Goal: Task Accomplishment & Management: Complete application form

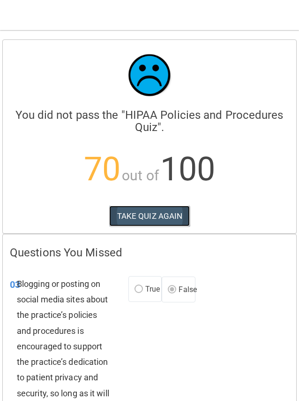
click at [124, 221] on button "TAKE QUIZ AGAIN" at bounding box center [149, 216] width 81 height 21
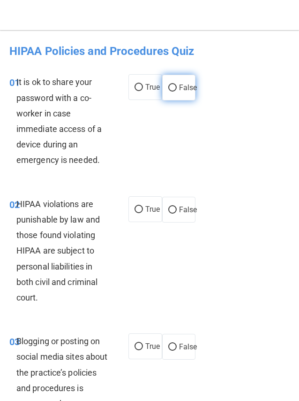
click at [166, 93] on label "False" at bounding box center [179, 88] width 34 height 26
click at [168, 92] on input "False" at bounding box center [172, 87] width 8 height 7
radio input "true"
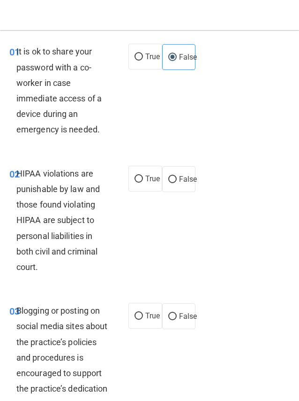
scroll to position [47, 0]
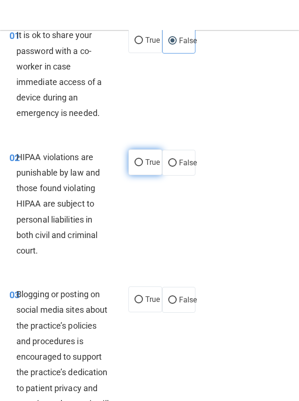
click at [151, 168] on label "True" at bounding box center [146, 162] width 34 height 26
click at [143, 166] on input "True" at bounding box center [139, 162] width 8 height 7
radio input "true"
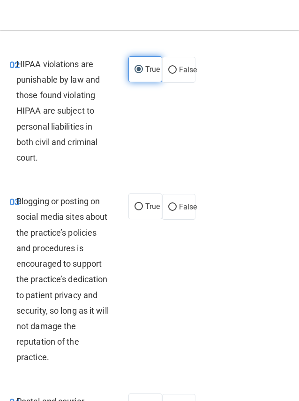
scroll to position [141, 0]
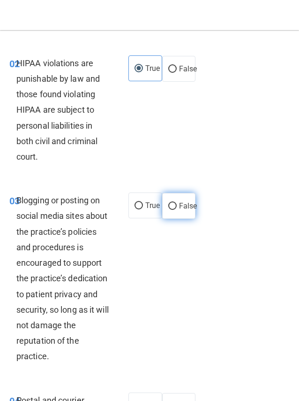
click at [174, 206] on label "False" at bounding box center [179, 206] width 34 height 26
click at [174, 206] on input "False" at bounding box center [172, 206] width 8 height 7
radio input "true"
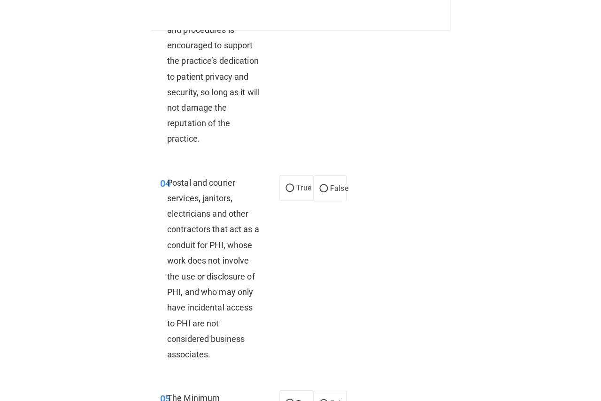
scroll to position [422, 0]
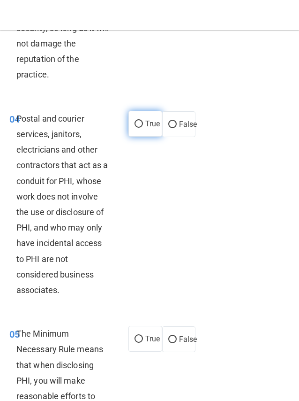
click at [138, 132] on label "True" at bounding box center [146, 124] width 34 height 26
click at [138, 128] on input "True" at bounding box center [139, 124] width 8 height 7
radio input "true"
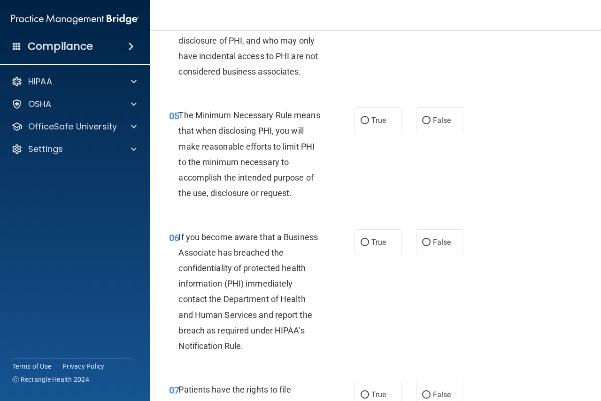
click at [299, 244] on span "False" at bounding box center [442, 242] width 18 height 9
click at [299, 244] on input "False" at bounding box center [426, 242] width 8 height 7
radio input "true"
click at [299, 119] on input "True" at bounding box center [364, 120] width 8 height 7
radio input "true"
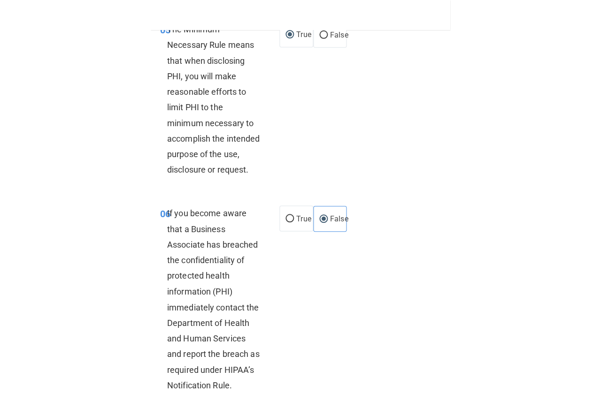
scroll to position [798, 0]
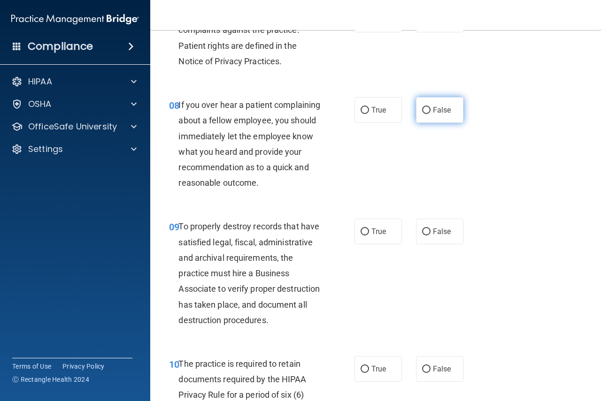
click at [299, 112] on label "False" at bounding box center [439, 110] width 47 height 26
click at [299, 112] on input "False" at bounding box center [426, 110] width 8 height 7
radio input "true"
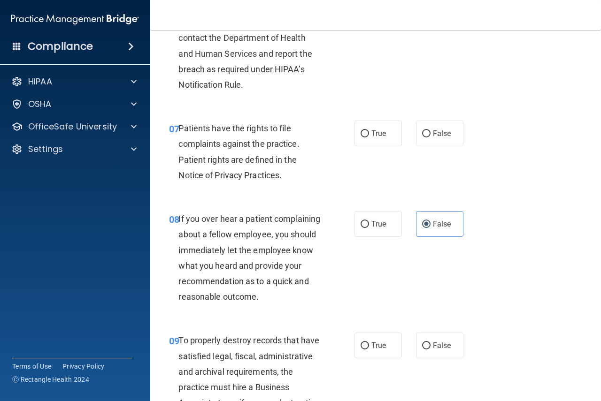
scroll to position [657, 0]
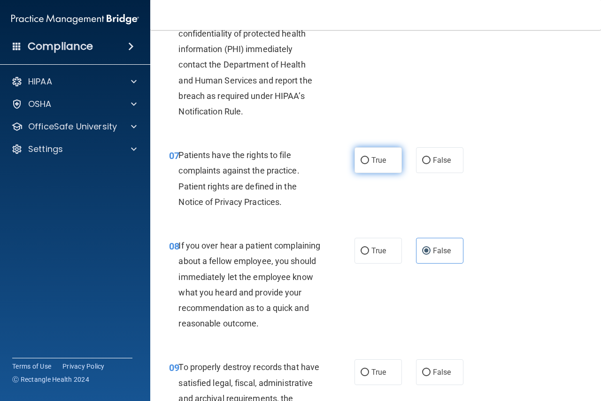
click at [299, 164] on span "True" at bounding box center [378, 160] width 15 height 9
click at [299, 164] on input "True" at bounding box center [364, 160] width 8 height 7
radio input "true"
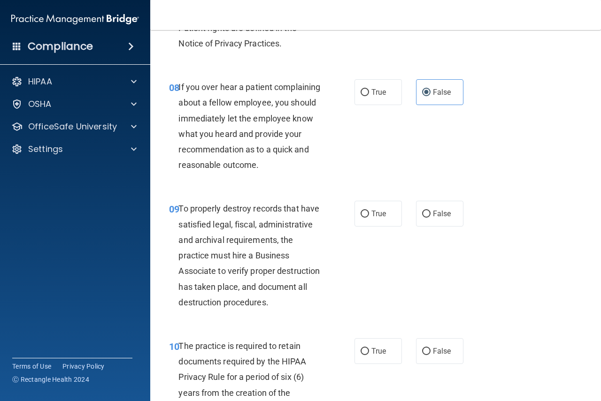
scroll to position [939, 0]
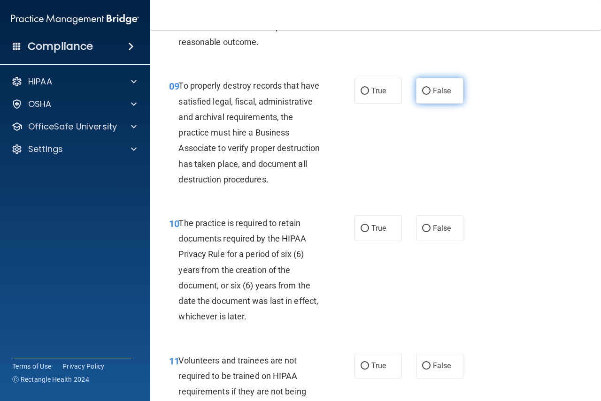
click at [299, 104] on label "False" at bounding box center [439, 91] width 47 height 26
click at [299, 95] on input "False" at bounding box center [426, 91] width 8 height 7
radio input "true"
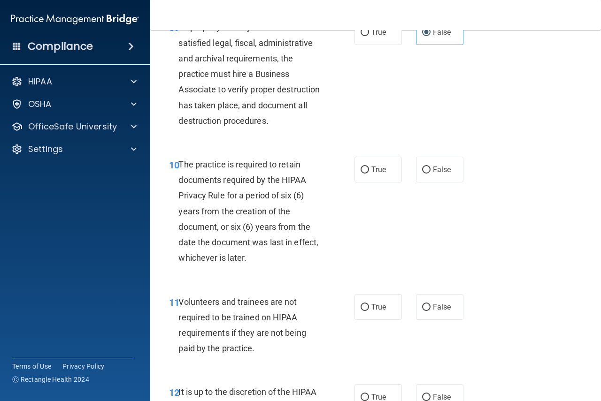
scroll to position [1033, 0]
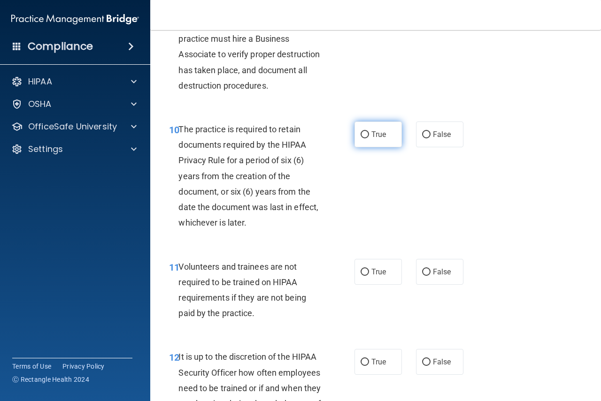
click at [299, 147] on label "True" at bounding box center [377, 135] width 47 height 26
click at [299, 138] on input "True" at bounding box center [364, 134] width 8 height 7
radio input "true"
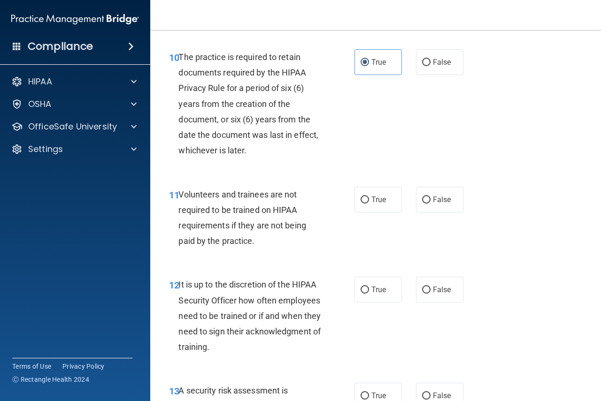
scroll to position [1126, 0]
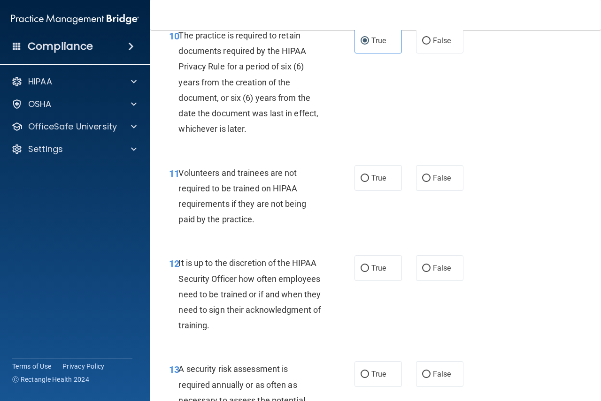
click at [260, 225] on span "Volunteers and trainees are not required to be trained on HIPAA requirements if…" at bounding box center [241, 196] width 127 height 57
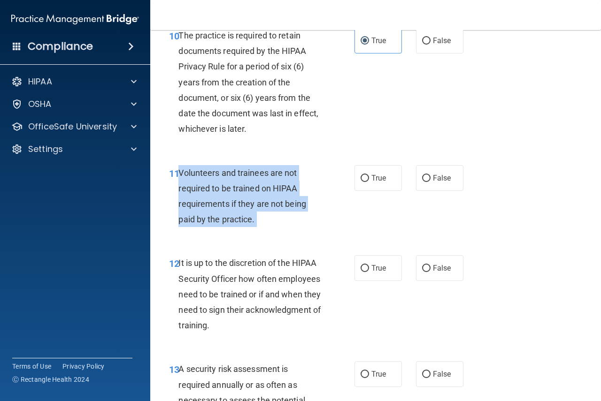
click at [260, 225] on span "Volunteers and trainees are not required to be trained on HIPAA requirements if…" at bounding box center [241, 196] width 127 height 57
click at [299, 182] on input "False" at bounding box center [426, 178] width 8 height 7
radio input "true"
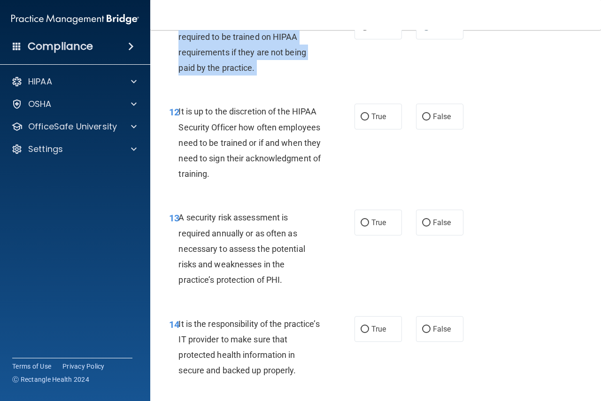
scroll to position [1314, 0]
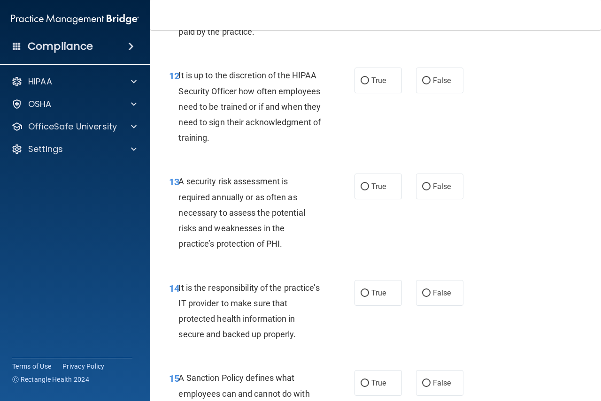
click at [265, 109] on span "It is up to the discretion of the HIPAA Security Officer how often employees ne…" at bounding box center [249, 106] width 142 height 72
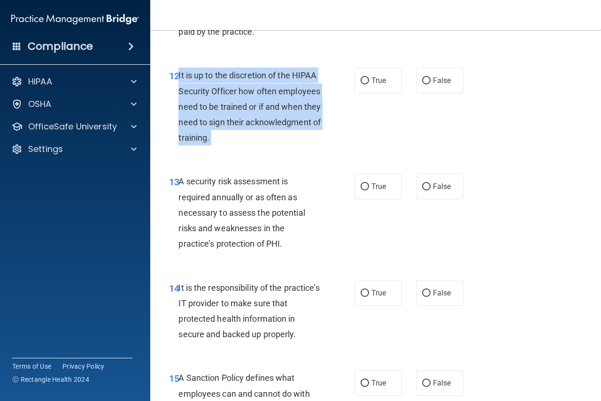
click at [265, 109] on span "It is up to the discretion of the HIPAA Security Officer how often employees ne…" at bounding box center [249, 106] width 142 height 72
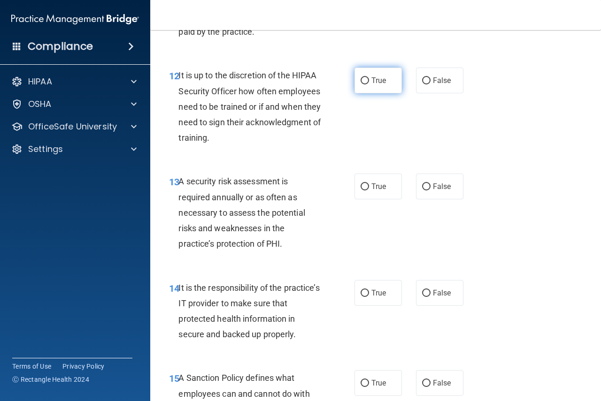
click at [299, 93] on label "True" at bounding box center [377, 81] width 47 height 26
click at [299, 84] on input "True" at bounding box center [364, 80] width 8 height 7
radio input "true"
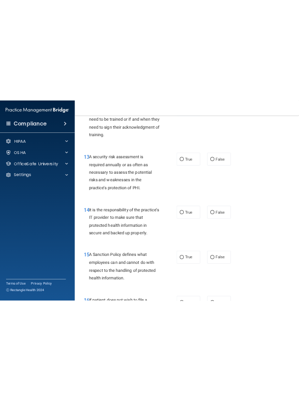
scroll to position [1408, 0]
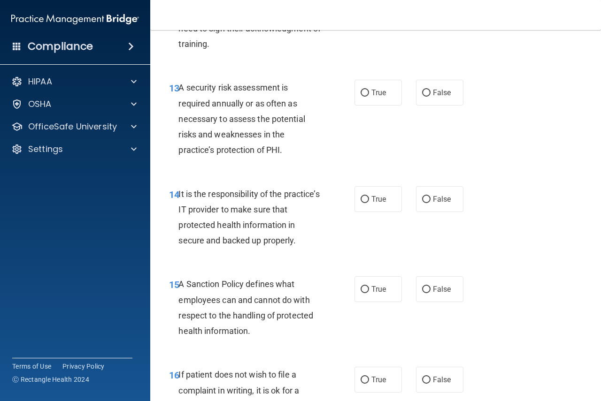
click at [281, 153] on span "A security risk assessment is required annually or as often as necessary to ass…" at bounding box center [241, 119] width 126 height 72
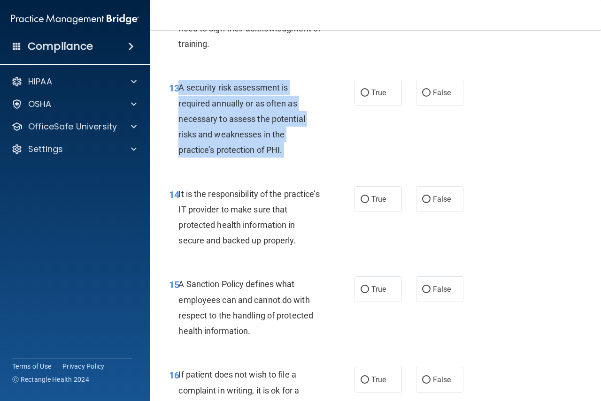
click at [281, 153] on span "A security risk assessment is required annually or as often as necessary to ass…" at bounding box center [241, 119] width 126 height 72
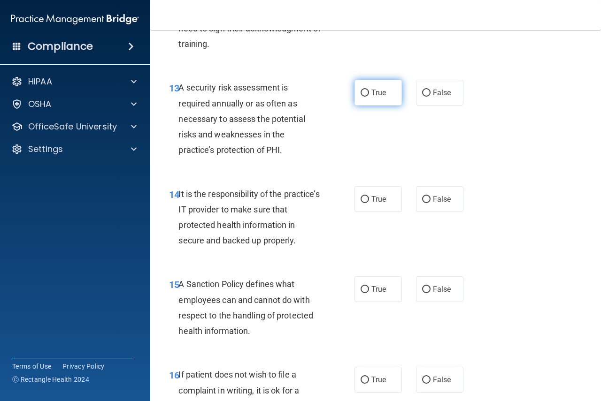
click at [299, 106] on label "True" at bounding box center [377, 93] width 47 height 26
click at [299, 97] on input "True" at bounding box center [364, 93] width 8 height 7
radio input "true"
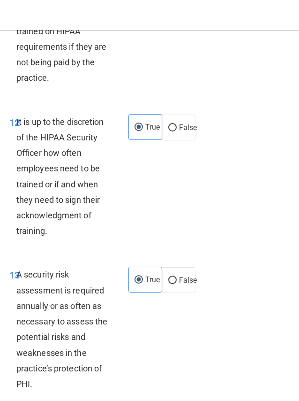
scroll to position [1877, 0]
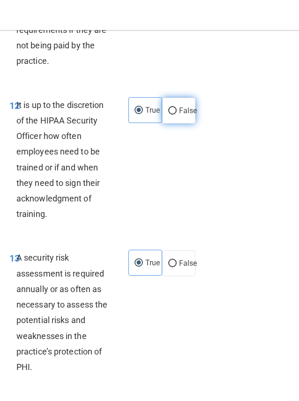
click at [189, 115] on span "False" at bounding box center [188, 110] width 18 height 9
click at [177, 115] on input "False" at bounding box center [172, 110] width 8 height 7
radio input "true"
radio input "false"
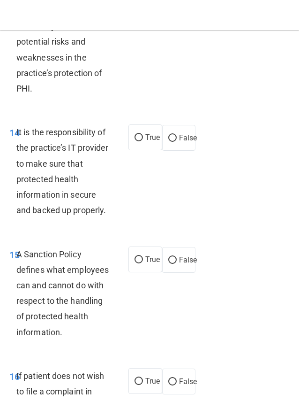
scroll to position [2159, 0]
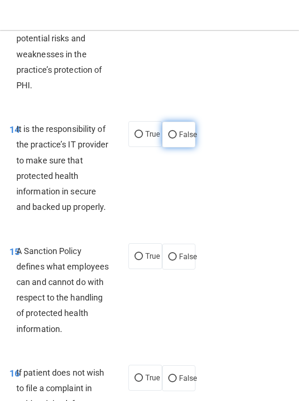
click at [181, 139] on span "False" at bounding box center [188, 134] width 18 height 9
click at [177, 138] on input "False" at bounding box center [172, 134] width 8 height 7
radio input "true"
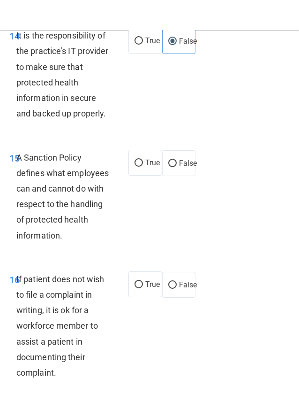
scroll to position [2253, 0]
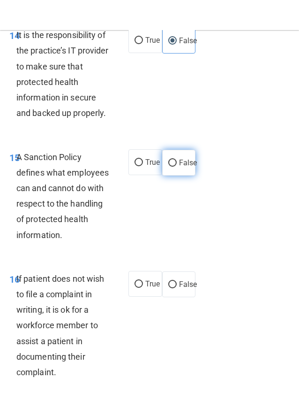
click at [184, 176] on label "False" at bounding box center [179, 163] width 34 height 26
click at [177, 167] on input "False" at bounding box center [172, 163] width 8 height 7
radio input "true"
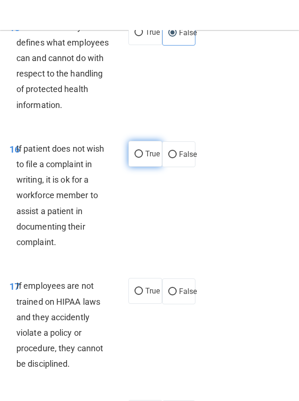
scroll to position [2394, 0]
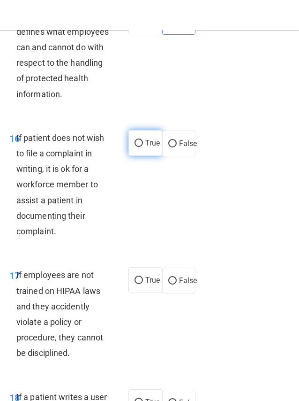
click at [151, 156] on label "True" at bounding box center [146, 143] width 34 height 26
click at [143, 147] on input "True" at bounding box center [139, 143] width 8 height 7
radio input "true"
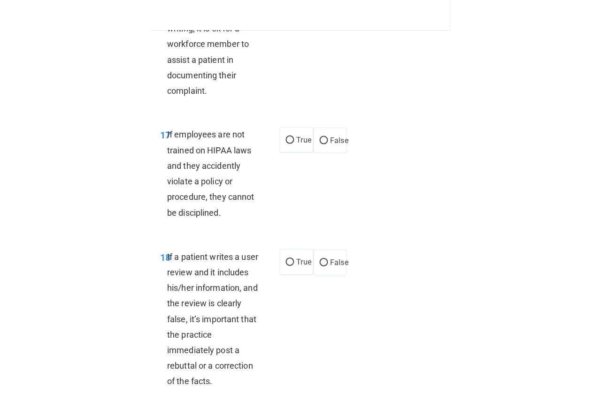
scroll to position [2534, 0]
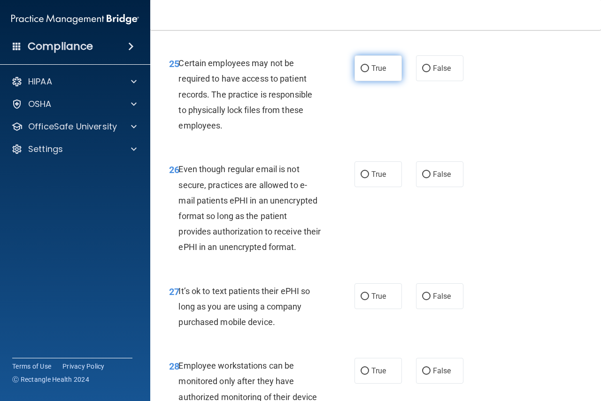
click at [299, 81] on label "True" at bounding box center [377, 68] width 47 height 26
click at [299, 72] on input "True" at bounding box center [364, 68] width 8 height 7
radio input "true"
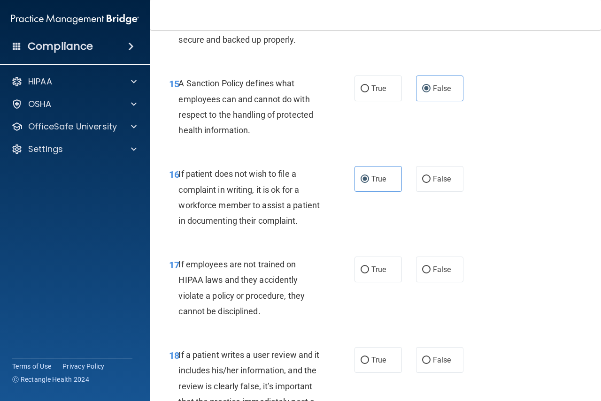
scroll to position [1737, 0]
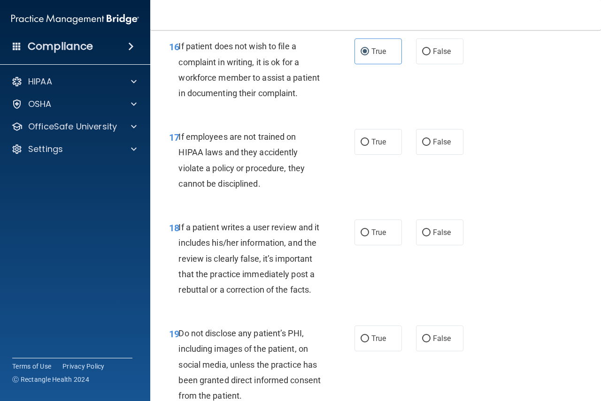
click at [248, 191] on div "If employees are not trained on HIPAA laws and they accidently violate a policy…" at bounding box center [253, 160] width 150 height 62
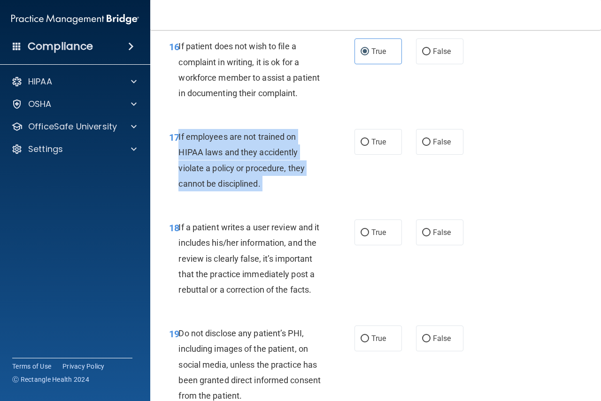
click at [248, 191] on div "If employees are not trained on HIPAA laws and they accidently violate a policy…" at bounding box center [253, 160] width 150 height 62
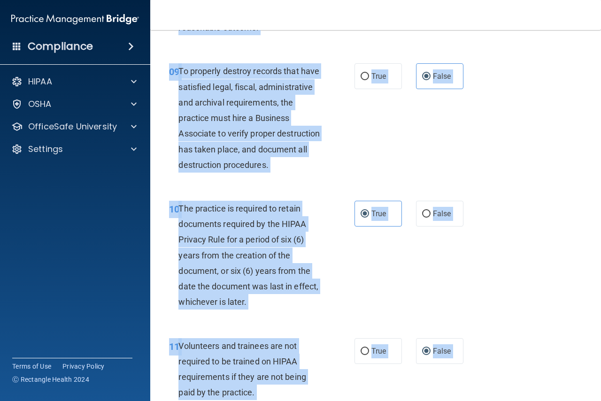
scroll to position [0, 0]
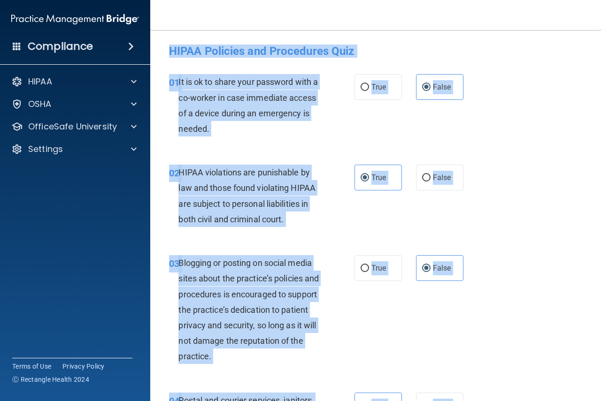
drag, startPoint x: 248, startPoint y: 207, endPoint x: 168, endPoint y: -47, distance: 267.2
click at [168, 0] on html "Compliance HIPAA Documents and Policies Report an Incident Business Associates …" at bounding box center [300, 200] width 601 height 401
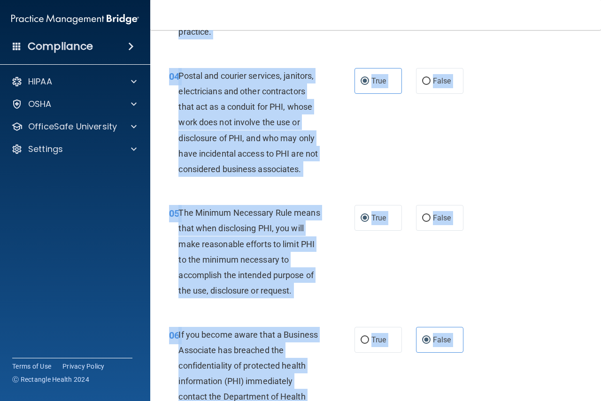
click at [299, 282] on div "05 The Minimum Necessary Rule means that when disclosing PHI, you will make rea…" at bounding box center [375, 254] width 427 height 122
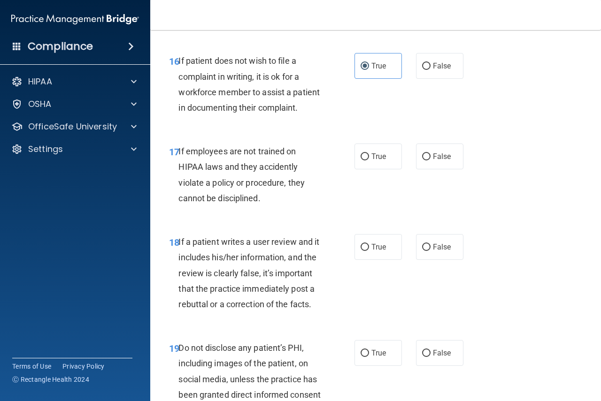
scroll to position [1733, 0]
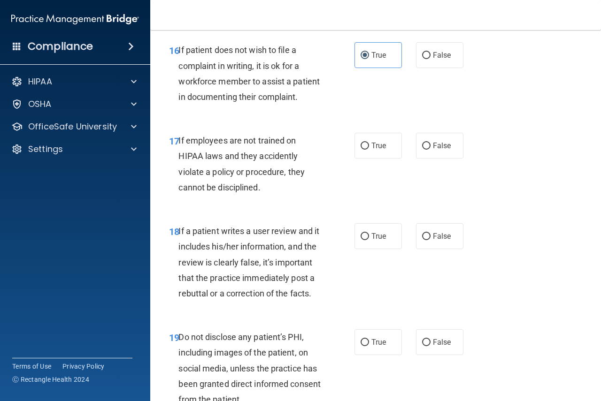
click at [200, 192] on span "If employees are not trained on HIPAA laws and they accidently violate a policy…" at bounding box center [241, 164] width 126 height 57
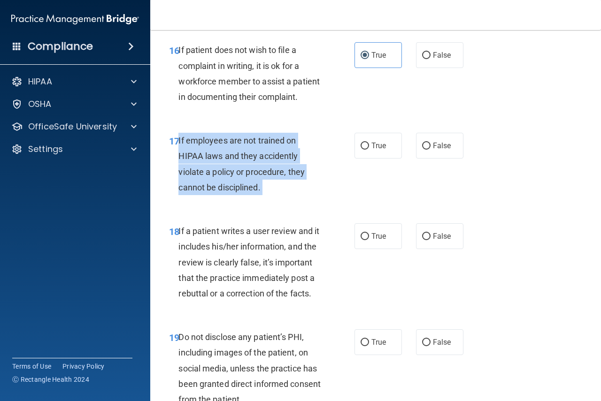
click at [200, 192] on span "If employees are not trained on HIPAA laws and they accidently violate a policy…" at bounding box center [241, 164] width 126 height 57
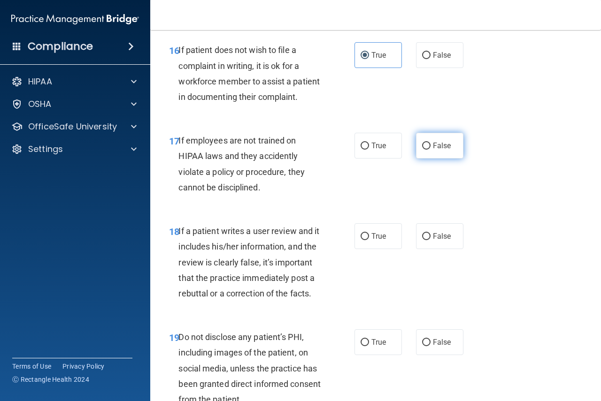
click at [299, 150] on span "False" at bounding box center [442, 145] width 18 height 9
click at [299, 150] on input "False" at bounding box center [426, 146] width 8 height 7
radio input "true"
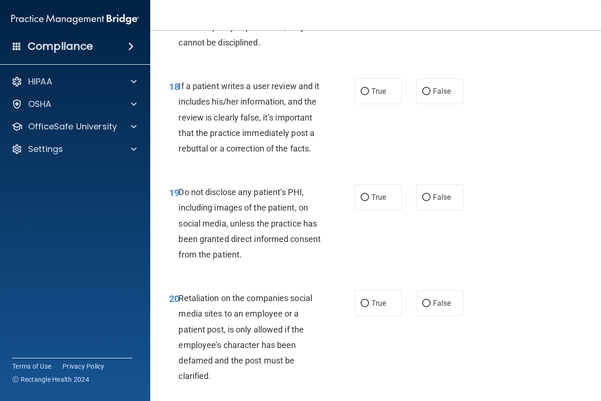
scroll to position [1921, 0]
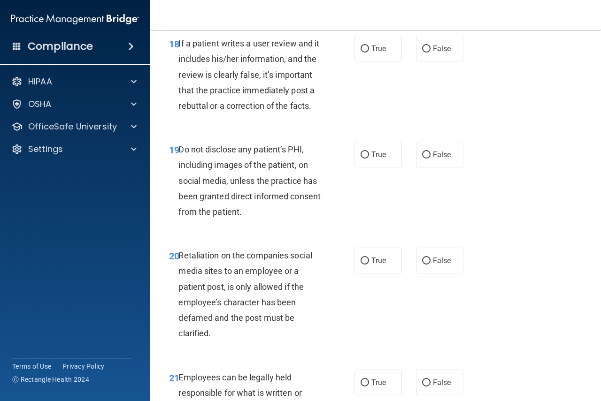
click at [261, 111] on span "If a patient writes a user review and it includes his/her information, and the …" at bounding box center [248, 74] width 141 height 72
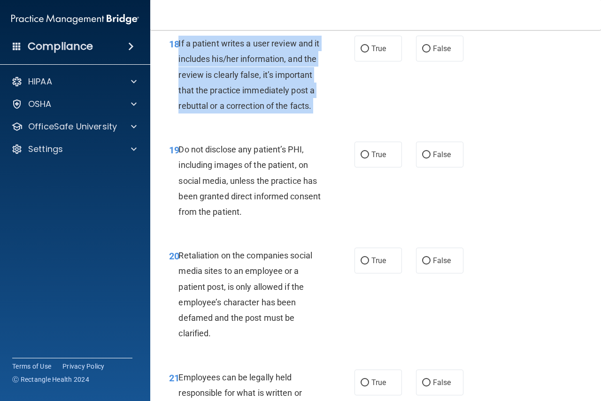
click at [261, 111] on span "If a patient writes a user review and it includes his/her information, and the …" at bounding box center [248, 74] width 141 height 72
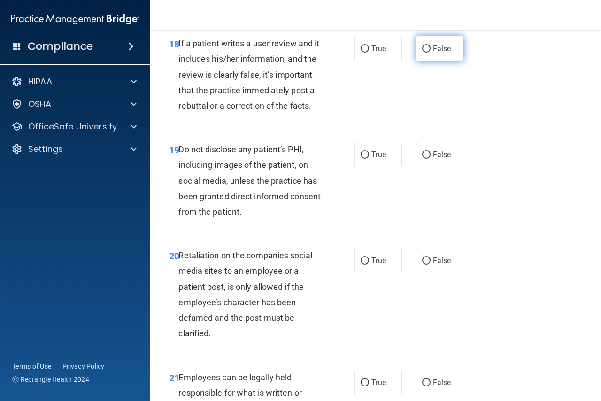
click at [299, 61] on label "False" at bounding box center [439, 49] width 47 height 26
click at [299, 53] on input "False" at bounding box center [426, 49] width 8 height 7
radio input "true"
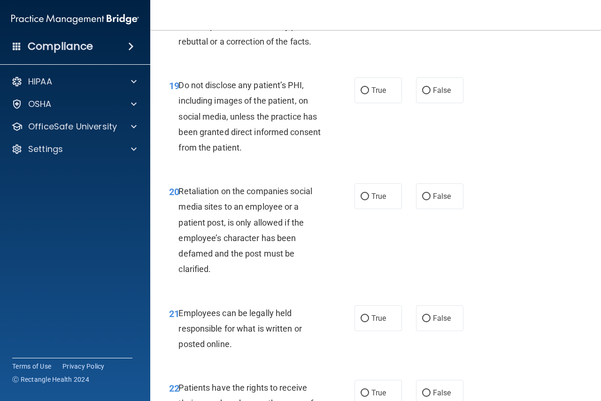
scroll to position [2014, 0]
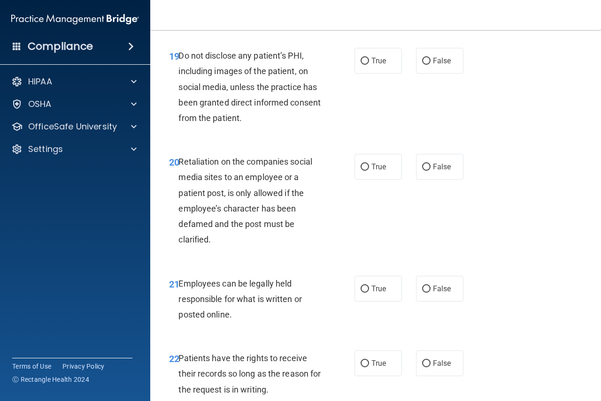
click at [279, 123] on span "Do not disclose any patient’s PHI, including images of the patient, on social m…" at bounding box center [249, 87] width 142 height 72
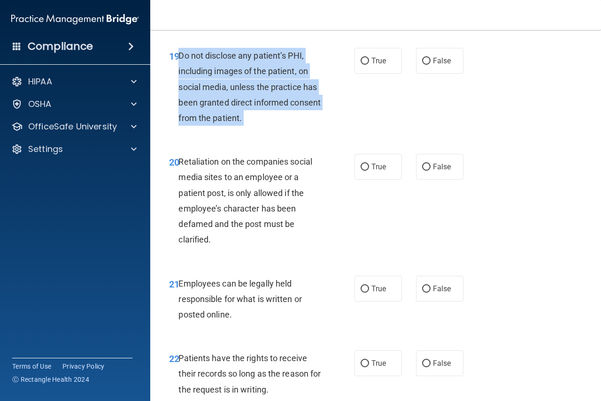
click at [279, 123] on span "Do not disclose any patient’s PHI, including images of the patient, on social m…" at bounding box center [249, 87] width 142 height 72
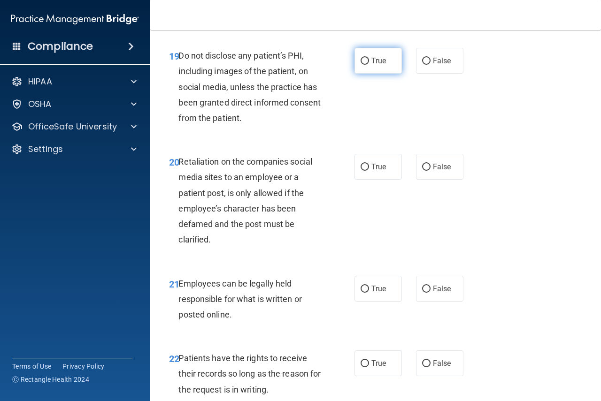
click at [299, 65] on span "True" at bounding box center [378, 60] width 15 height 9
click at [299, 65] on input "True" at bounding box center [364, 61] width 8 height 7
radio input "true"
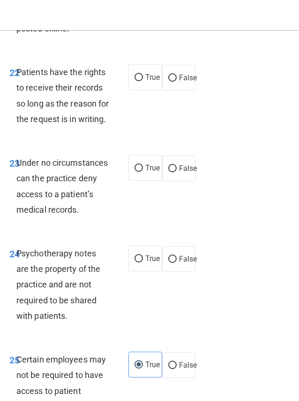
scroll to position [3375, 0]
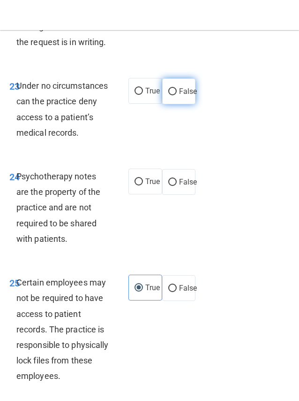
click at [172, 104] on label "False" at bounding box center [179, 91] width 34 height 26
click at [172, 95] on input "False" at bounding box center [172, 91] width 8 height 7
radio input "true"
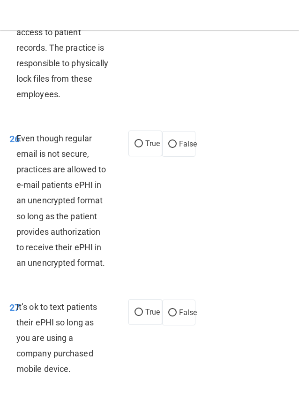
scroll to position [3704, 0]
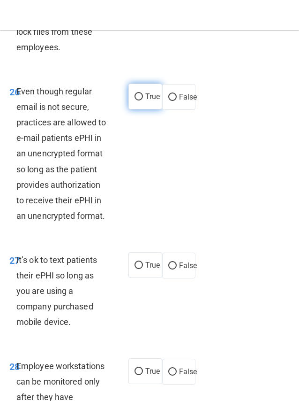
click at [153, 101] on span "True" at bounding box center [152, 96] width 15 height 9
click at [143, 100] on input "True" at bounding box center [139, 96] width 8 height 7
radio input "true"
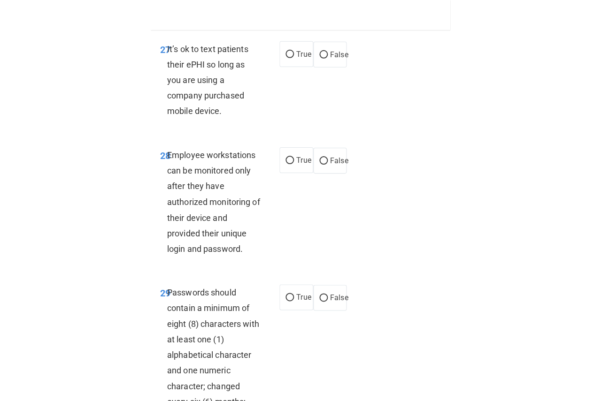
scroll to position [3939, 0]
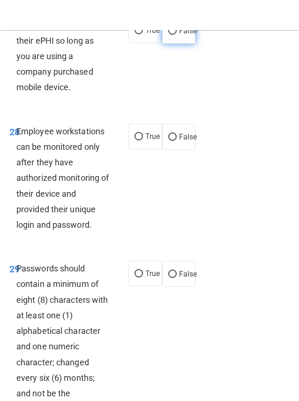
click at [174, 44] on label "False" at bounding box center [179, 31] width 34 height 26
click at [174, 35] on input "False" at bounding box center [172, 31] width 8 height 7
radio input "true"
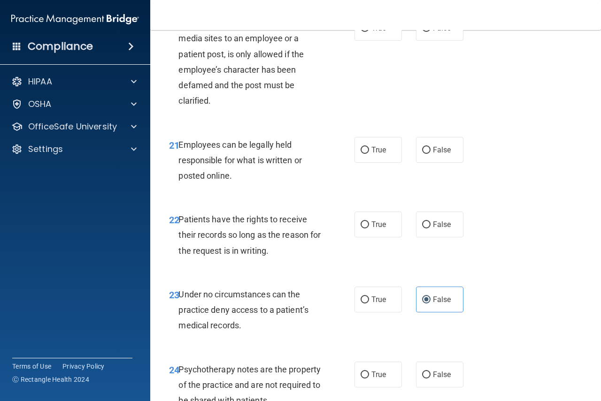
scroll to position [2155, 0]
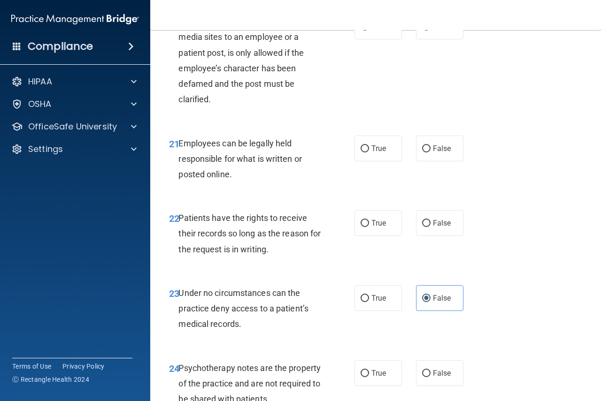
click at [263, 107] on div "Retaliation on the companies social media sites to an employee or a patient pos…" at bounding box center [253, 60] width 150 height 93
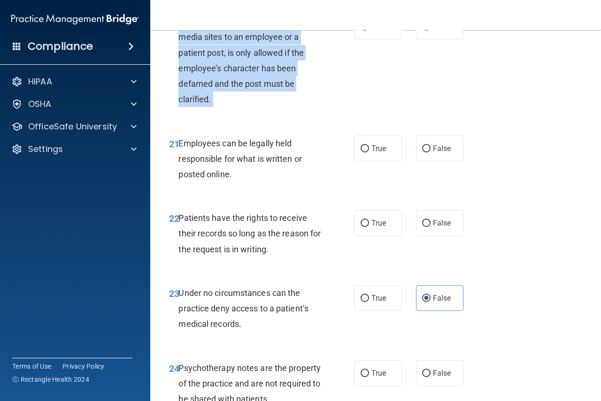
click at [263, 107] on div "Retaliation on the companies social media sites to an employee or a patient pos…" at bounding box center [253, 60] width 150 height 93
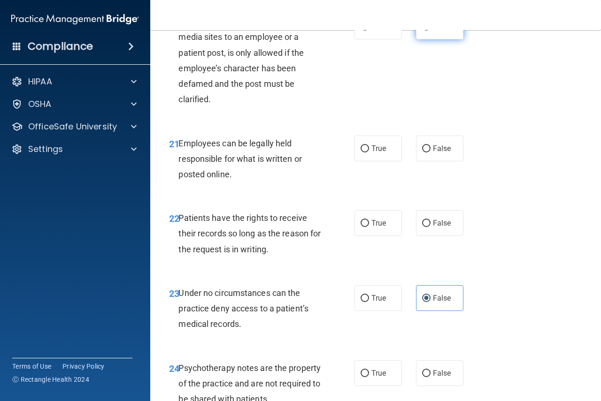
click at [299, 39] on label "False" at bounding box center [439, 27] width 47 height 26
click at [299, 31] on input "False" at bounding box center [426, 26] width 8 height 7
radio input "true"
click at [251, 179] on span "Employees can be legally held responsible for what is written or posted online." at bounding box center [239, 158] width 123 height 41
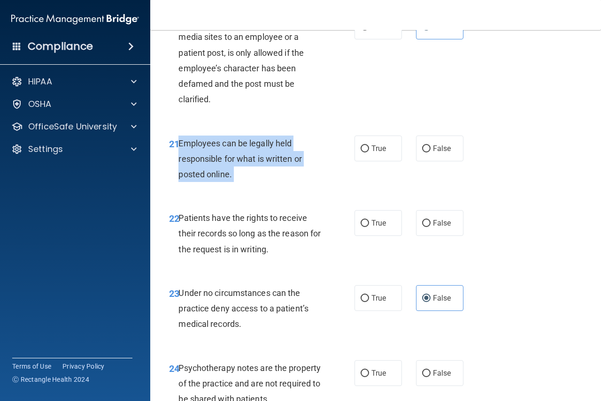
click at [251, 179] on span "Employees can be legally held responsible for what is written or posted online." at bounding box center [239, 158] width 123 height 41
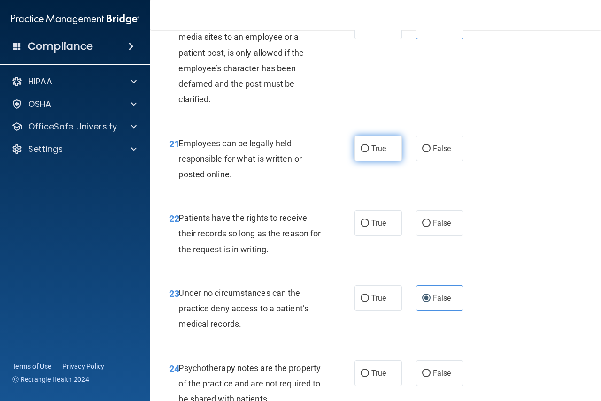
click at [299, 161] on label "True" at bounding box center [377, 149] width 47 height 26
click at [299, 153] on input "True" at bounding box center [364, 148] width 8 height 7
radio input "true"
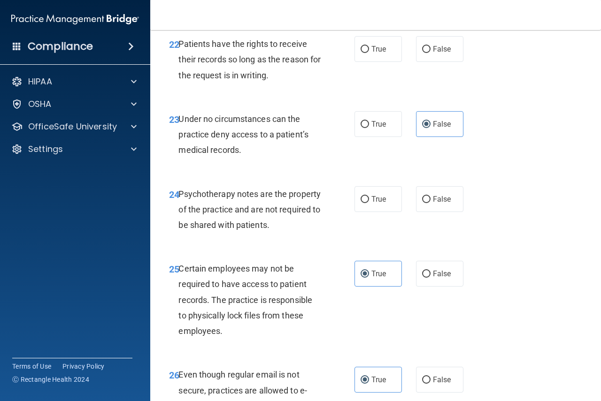
scroll to position [2342, 0]
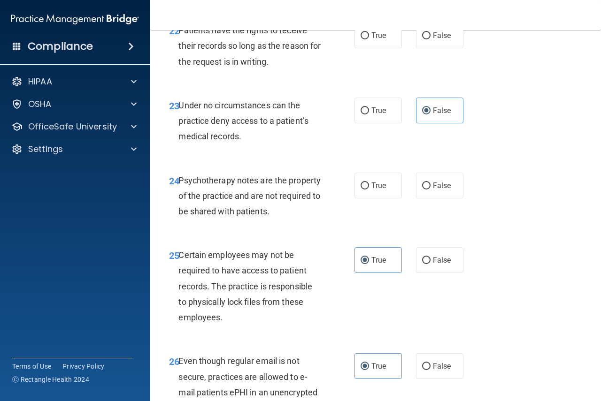
click at [260, 66] on span "Patients have the rights to receive their records so long as the reason for the…" at bounding box center [249, 45] width 142 height 41
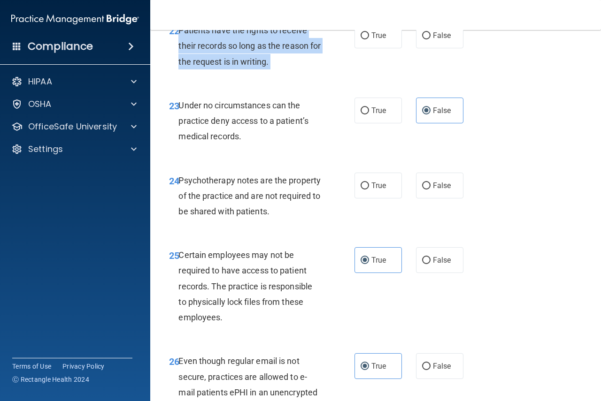
click at [260, 66] on span "Patients have the rights to receive their records so long as the reason for the…" at bounding box center [249, 45] width 142 height 41
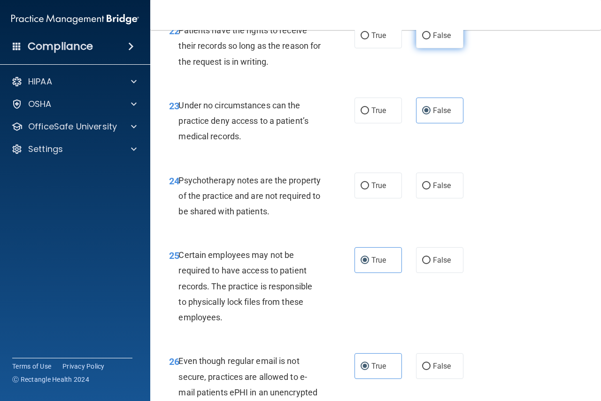
click at [299, 40] on span "False" at bounding box center [442, 35] width 18 height 9
click at [299, 39] on input "False" at bounding box center [426, 35] width 8 height 7
radio input "true"
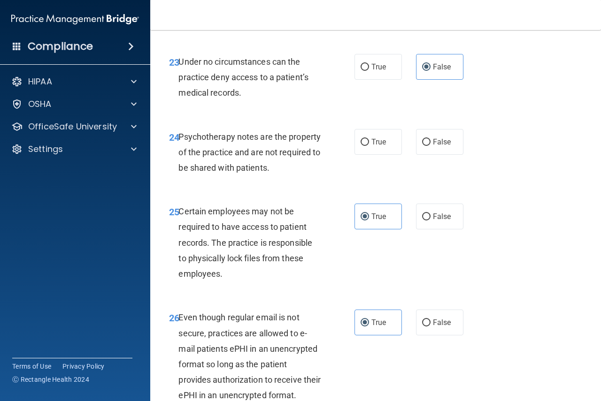
scroll to position [2436, 0]
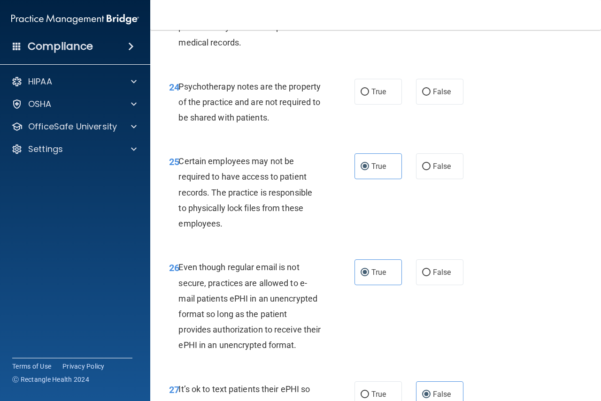
click at [266, 122] on span "Psychotherapy notes are the property of the practice and are not required to be…" at bounding box center [249, 102] width 142 height 41
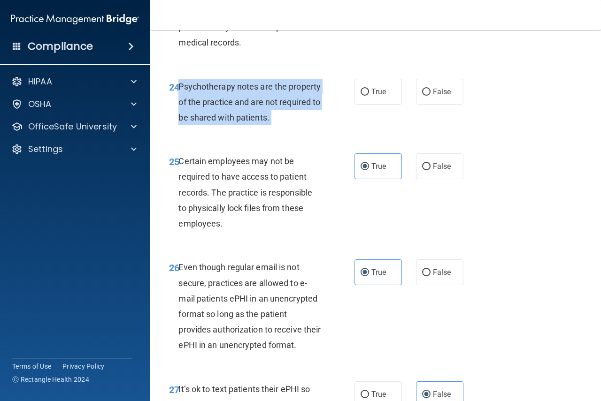
click at [266, 122] on span "Psychotherapy notes are the property of the practice and are not required to be…" at bounding box center [249, 102] width 142 height 41
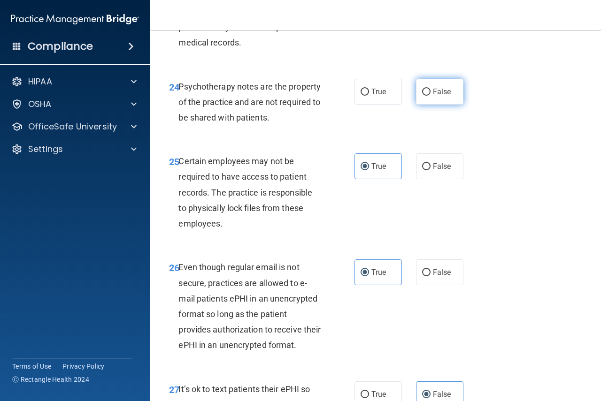
click at [299, 105] on label "False" at bounding box center [439, 92] width 47 height 26
click at [299, 96] on input "False" at bounding box center [426, 92] width 8 height 7
radio input "true"
click at [299, 96] on input "True" at bounding box center [364, 92] width 8 height 7
radio input "true"
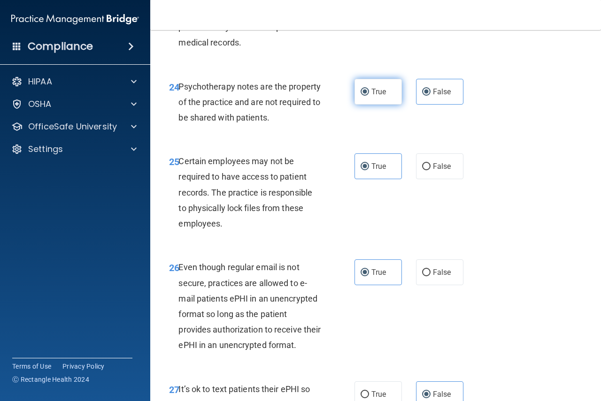
radio input "false"
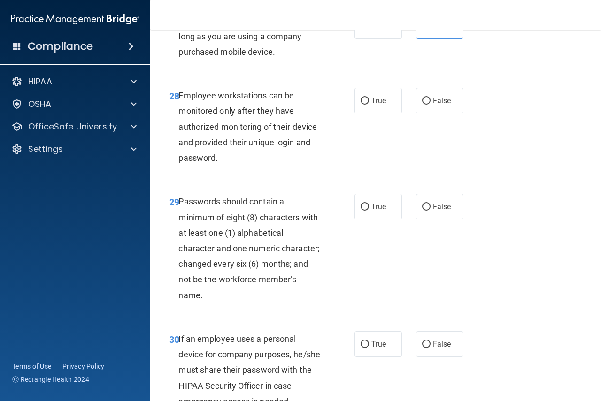
scroll to position [2812, 0]
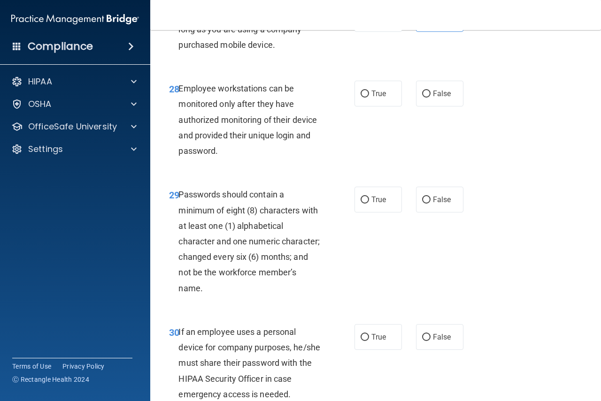
click at [240, 50] on span "It’s ok to text patients their ePHI so long as you are using a company purchase…" at bounding box center [243, 29] width 131 height 41
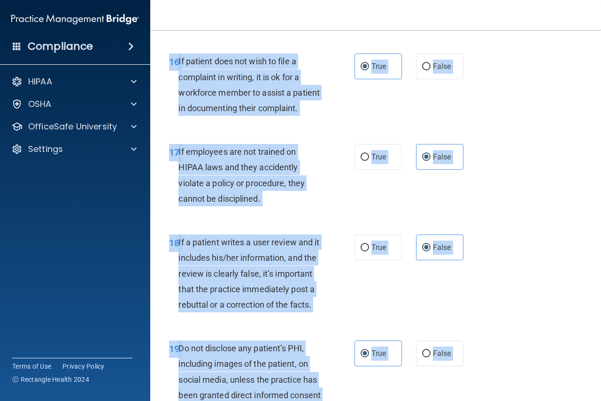
scroll to position [1012, 0]
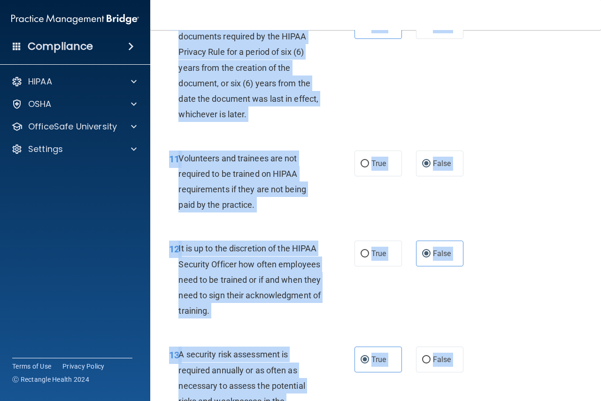
drag, startPoint x: 240, startPoint y: 79, endPoint x: 176, endPoint y: -39, distance: 134.4
click at [176, 0] on html "Compliance HIPAA Documents and Policies Report an Incident Business Associates …" at bounding box center [300, 200] width 601 height 401
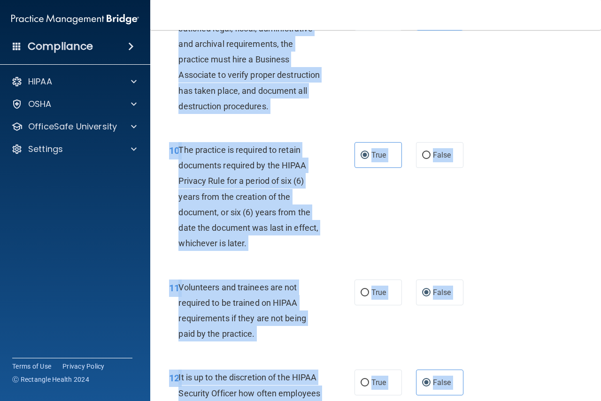
click at [299, 256] on div "10 The practice is required to retain documents required by the HIPAA Privacy R…" at bounding box center [262, 199] width 214 height 114
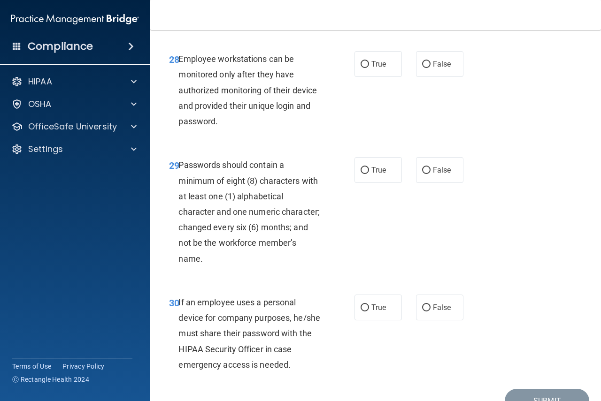
scroll to position [2842, 0]
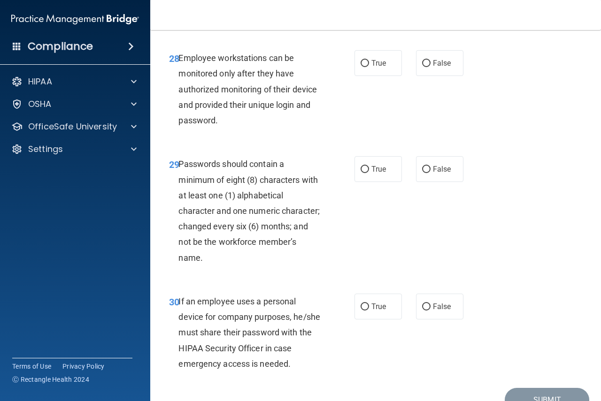
click at [239, 128] on div "Employee workstations can be monitored only after they have authorized monitori…" at bounding box center [253, 89] width 150 height 78
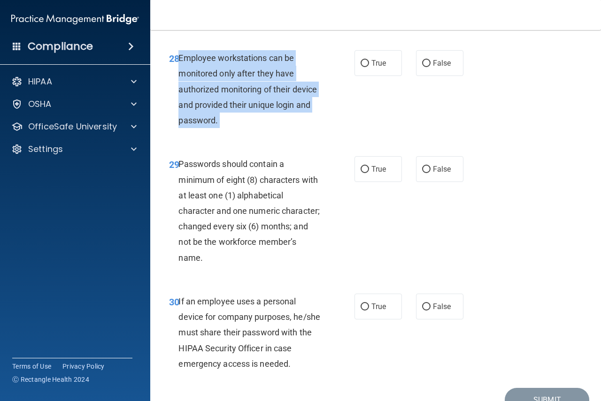
click at [239, 128] on div "Employee workstations can be monitored only after they have authorized monitori…" at bounding box center [253, 89] width 150 height 78
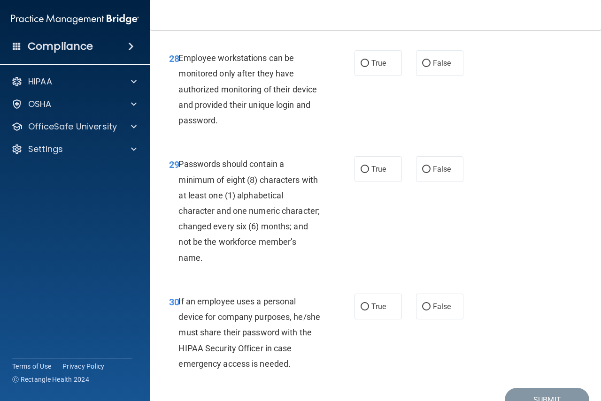
click at [299, 76] on div "True False" at bounding box center [411, 63] width 114 height 26
click at [299, 76] on label "False" at bounding box center [439, 63] width 47 height 26
click at [299, 67] on input "False" at bounding box center [426, 63] width 8 height 7
radio input "true"
click at [249, 224] on span "Passwords should contain a minimum of eight (8) characters with at least one (1…" at bounding box center [248, 210] width 141 height 103
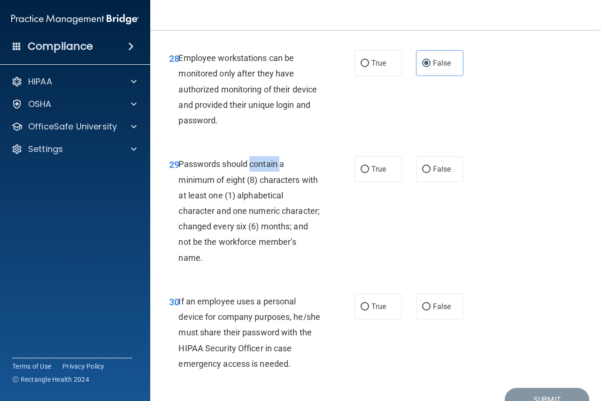
click at [249, 224] on span "Passwords should contain a minimum of eight (8) characters with at least one (1…" at bounding box center [248, 210] width 141 height 103
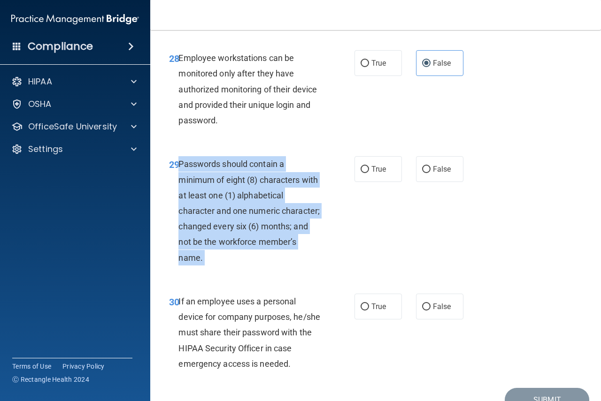
click at [249, 224] on span "Passwords should contain a minimum of eight (8) characters with at least one (1…" at bounding box center [248, 210] width 141 height 103
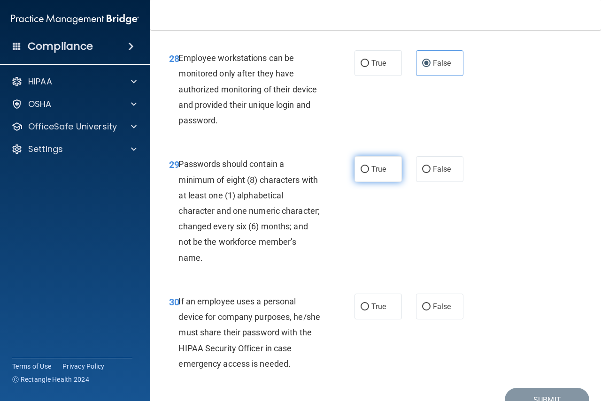
click at [299, 182] on label "True" at bounding box center [377, 169] width 47 height 26
click at [299, 173] on input "True" at bounding box center [364, 169] width 8 height 7
radio input "true"
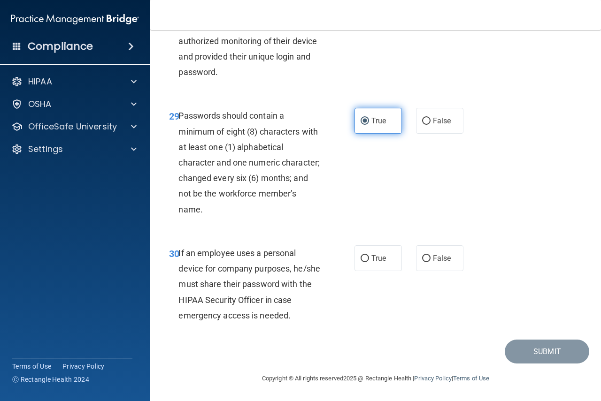
scroll to position [2953, 0]
click at [250, 279] on div "If an employee uses a personal device for company purposes, he/she must share t…" at bounding box center [253, 284] width 150 height 78
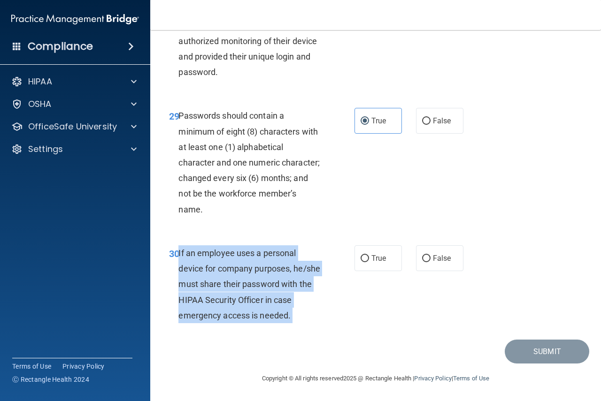
click at [250, 279] on div "If an employee uses a personal device for company purposes, he/she must share t…" at bounding box center [253, 284] width 150 height 78
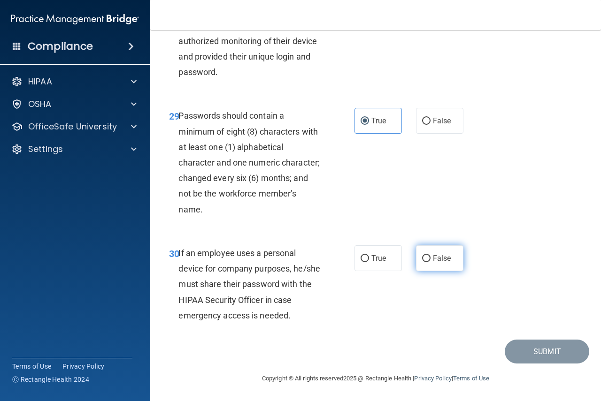
click at [299, 263] on label "False" at bounding box center [439, 258] width 47 height 26
click at [299, 262] on input "False" at bounding box center [426, 258] width 8 height 7
radio input "true"
click at [299, 350] on button "Submit" at bounding box center [547, 352] width 84 height 24
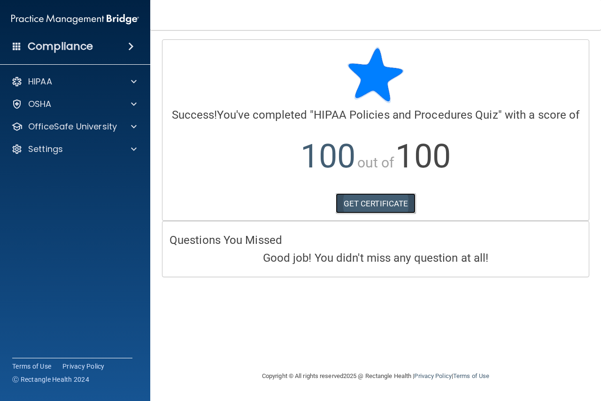
click at [299, 200] on link "GET CERTIFICATE" at bounding box center [376, 203] width 80 height 21
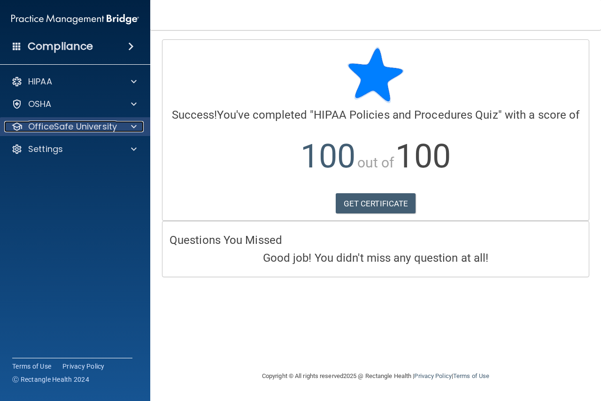
click at [107, 125] on p "OfficeSafe University" at bounding box center [72, 126] width 89 height 11
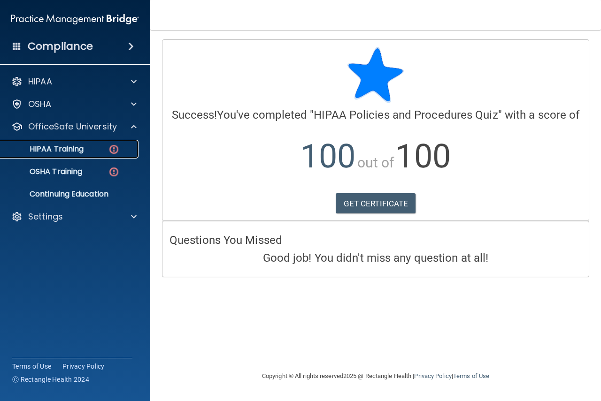
click at [117, 150] on img at bounding box center [114, 150] width 12 height 12
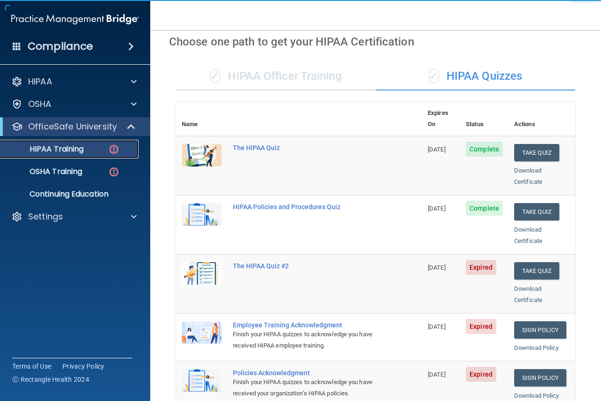
scroll to position [94, 0]
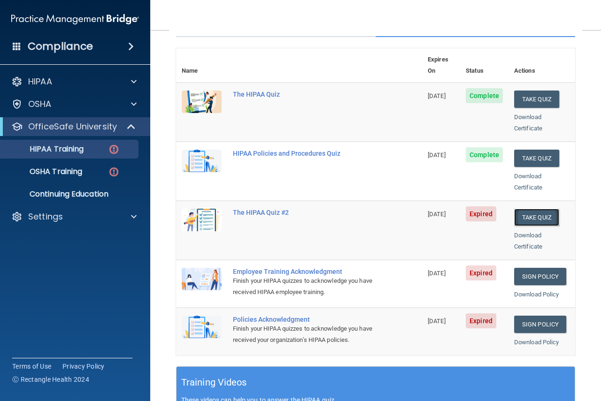
click at [299, 213] on button "Take Quiz" at bounding box center [536, 217] width 45 height 17
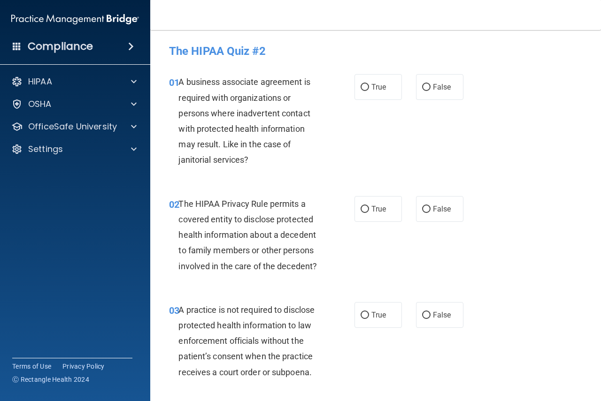
click at [224, 85] on span "A business associate agreement is required with organizations or persons where …" at bounding box center [243, 121] width 131 height 88
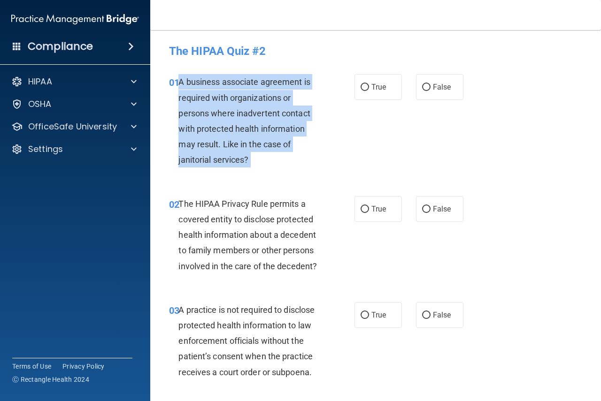
click at [224, 85] on span "A business associate agreement is required with organizations or persons where …" at bounding box center [243, 121] width 131 height 88
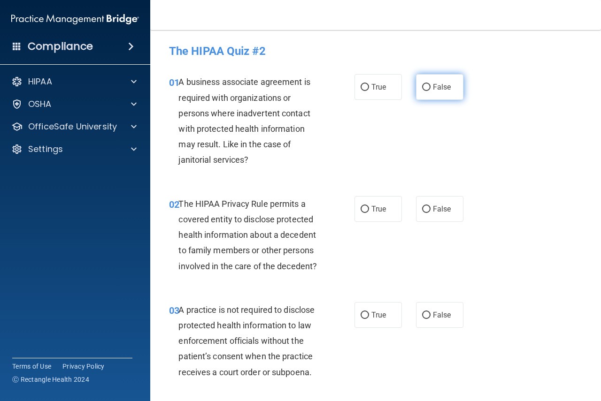
click at [299, 94] on label "False" at bounding box center [439, 87] width 47 height 26
click at [299, 91] on input "False" at bounding box center [426, 87] width 8 height 7
radio input "true"
click at [259, 243] on div "The HIPAA Privacy Rule permits a covered entity to disclose protected health in…" at bounding box center [253, 235] width 150 height 78
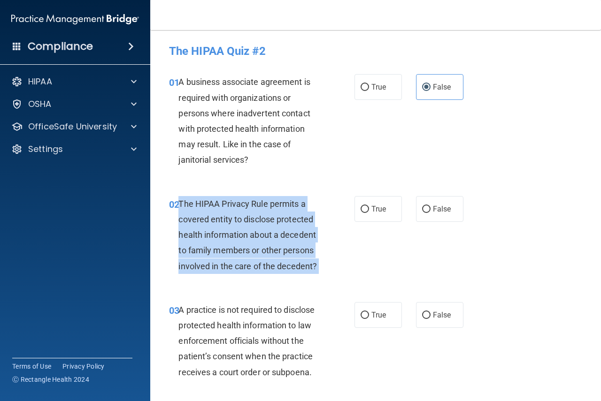
click at [259, 243] on div "The HIPAA Privacy Rule permits a covered entity to disclose protected health in…" at bounding box center [253, 235] width 150 height 78
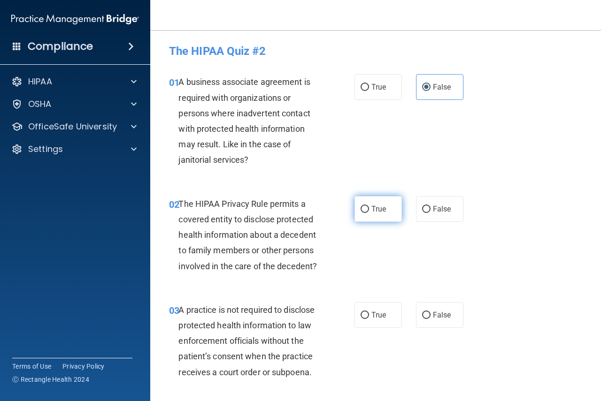
click at [299, 207] on label "True" at bounding box center [377, 209] width 47 height 26
click at [299, 207] on input "True" at bounding box center [364, 209] width 8 height 7
radio input "true"
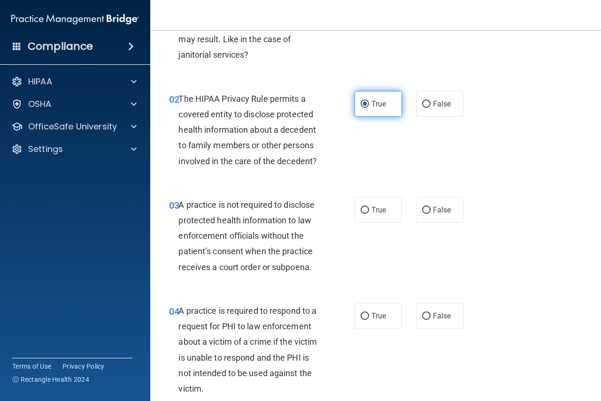
scroll to position [141, 0]
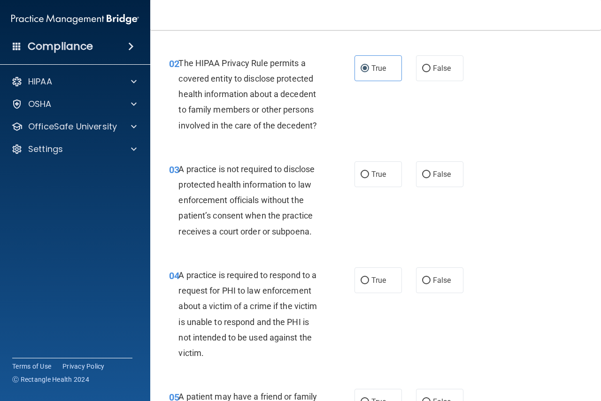
click at [246, 181] on span "A practice is not required to disclose protected health information to law enfo…" at bounding box center [246, 200] width 136 height 72
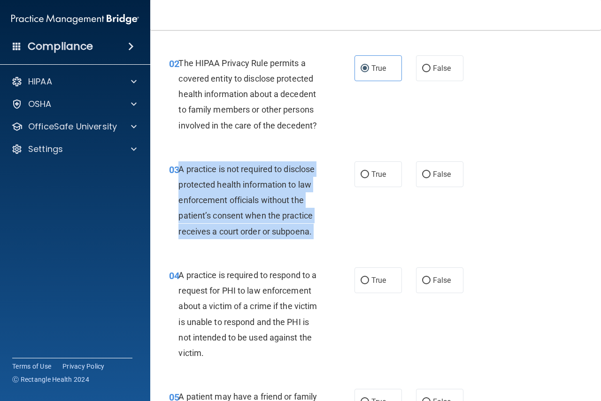
click at [246, 181] on span "A practice is not required to disclose protected health information to law enfo…" at bounding box center [246, 200] width 136 height 72
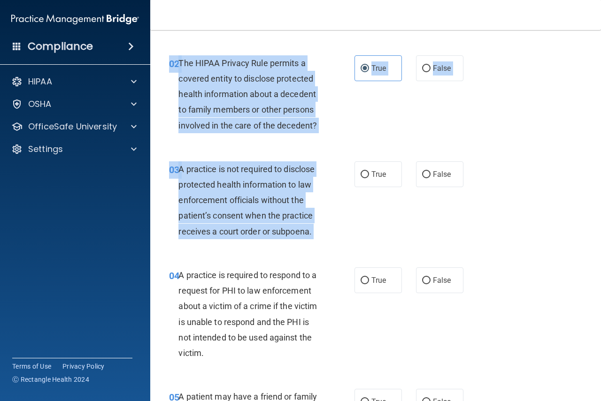
scroll to position [0, 0]
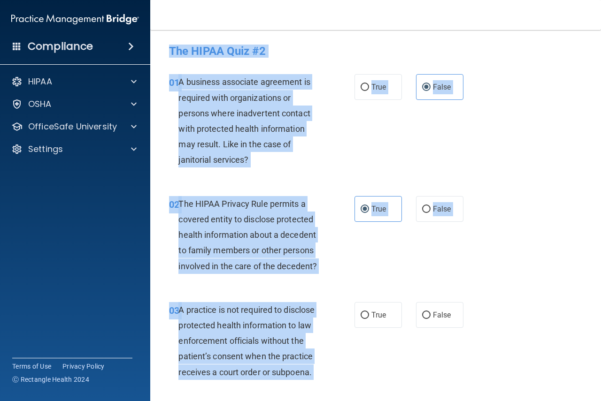
drag, startPoint x: 246, startPoint y: 181, endPoint x: 187, endPoint y: -12, distance: 201.8
click at [187, 0] on html "Compliance HIPAA Documents and Policies Report an Incident Business Associates …" at bounding box center [300, 200] width 601 height 401
click at [299, 253] on span "The HIPAA Privacy Rule permits a covered entity to disclose protected health in…" at bounding box center [247, 235] width 138 height 72
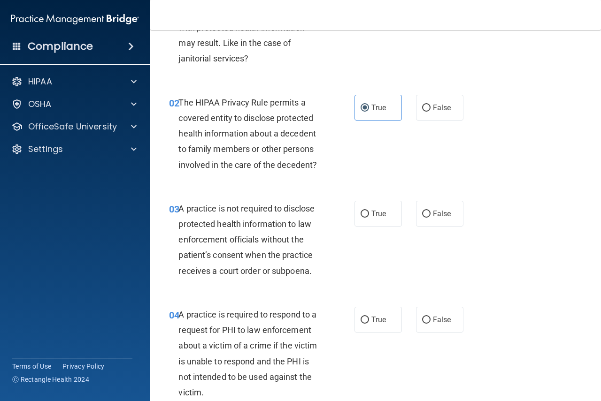
scroll to position [141, 0]
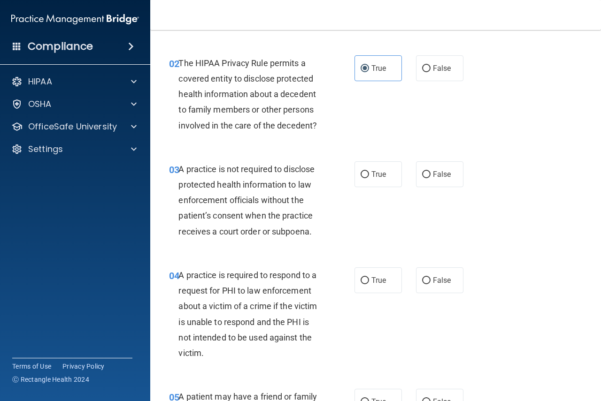
click at [248, 184] on span "A practice is not required to disclose protected health information to law enfo…" at bounding box center [246, 200] width 136 height 72
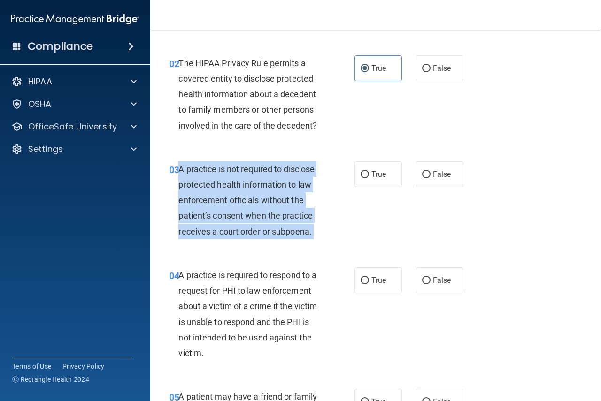
click at [248, 184] on span "A practice is not required to disclose protected health information to law enfo…" at bounding box center [246, 200] width 136 height 72
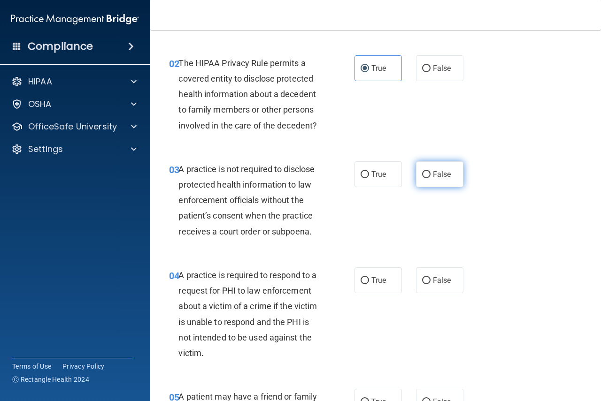
click at [299, 171] on span "False" at bounding box center [442, 174] width 18 height 9
click at [299, 171] on input "False" at bounding box center [426, 174] width 8 height 7
radio input "true"
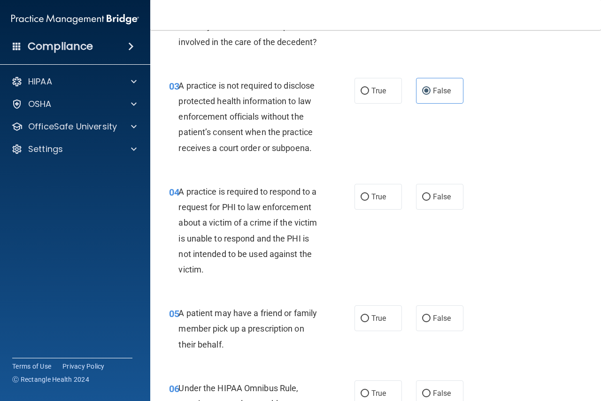
scroll to position [235, 0]
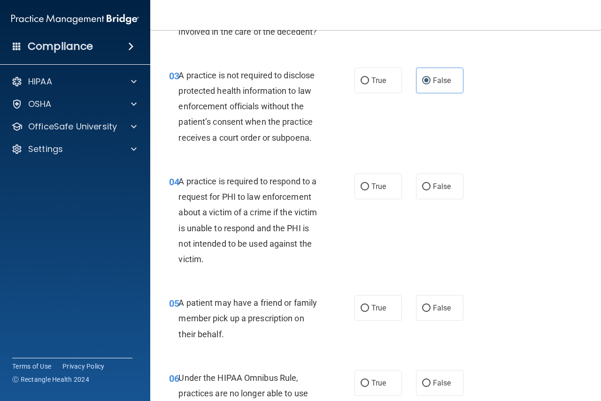
click at [272, 212] on span "A practice is required to respond to a request for PHI to law enforcement about…" at bounding box center [247, 220] width 138 height 88
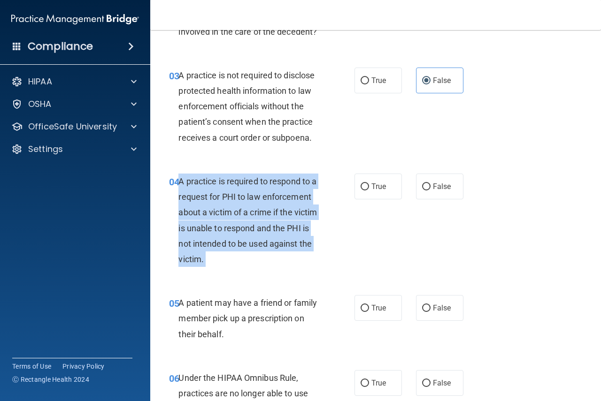
click at [272, 212] on span "A practice is required to respond to a request for PHI to law enforcement about…" at bounding box center [247, 220] width 138 height 88
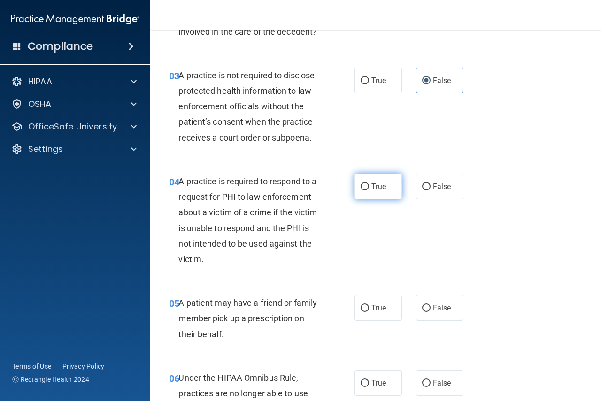
click at [299, 194] on label "True" at bounding box center [377, 187] width 47 height 26
click at [299, 191] on input "True" at bounding box center [364, 187] width 8 height 7
radio input "true"
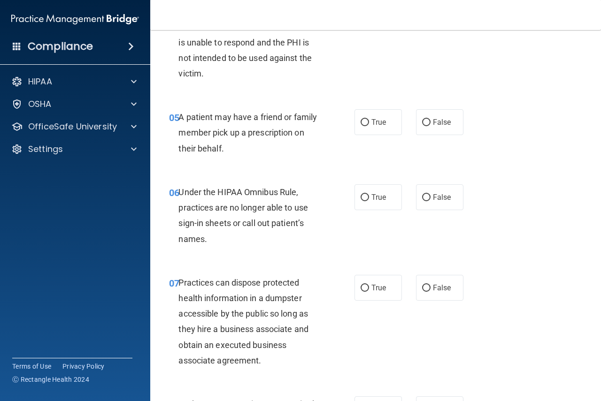
scroll to position [422, 0]
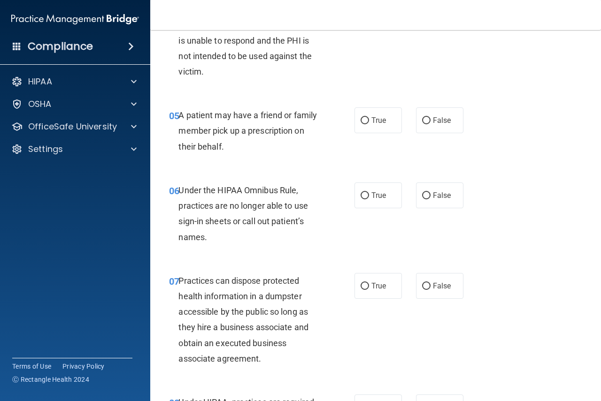
click at [273, 129] on span "A patient may have a friend or family member pick up a prescription on their be…" at bounding box center [247, 130] width 138 height 41
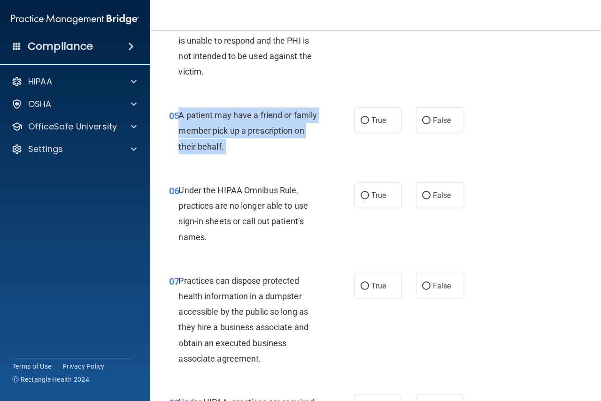
click at [273, 129] on span "A patient may have a friend or family member pick up a prescription on their be…" at bounding box center [247, 130] width 138 height 41
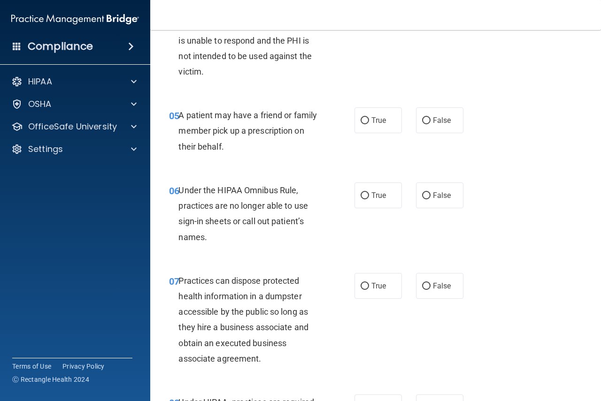
click at [299, 145] on div "05 A patient may have a friend or family member pick up a prescription on their…" at bounding box center [375, 133] width 427 height 75
click at [299, 122] on label "True" at bounding box center [377, 120] width 47 height 26
click at [299, 122] on input "True" at bounding box center [364, 120] width 8 height 7
radio input "true"
click at [255, 206] on span "Under the HIPAA Omnibus Rule, practices are no longer able to use sign-in sheet…" at bounding box center [243, 213] width 130 height 57
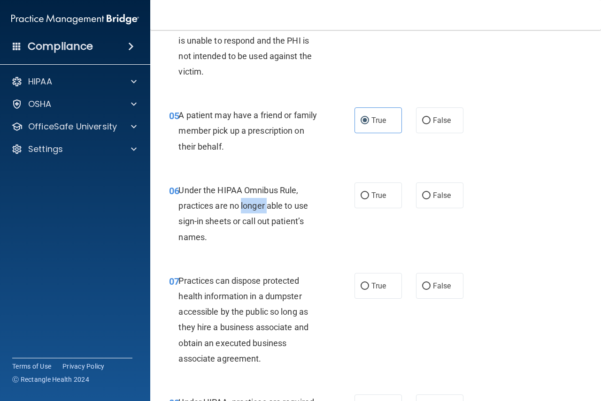
click at [255, 206] on span "Under the HIPAA Omnibus Rule, practices are no longer able to use sign-in sheet…" at bounding box center [243, 213] width 130 height 57
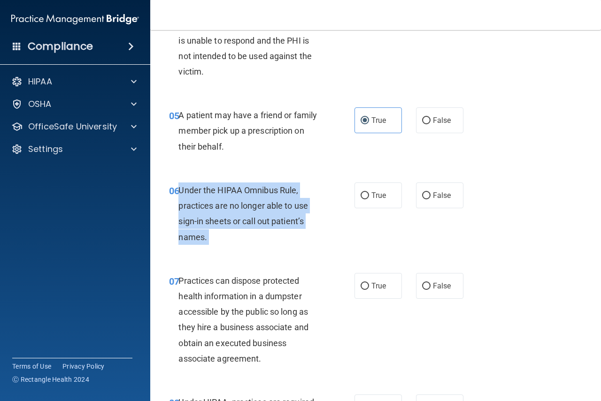
click at [255, 206] on span "Under the HIPAA Omnibus Rule, practices are no longer able to use sign-in sheet…" at bounding box center [243, 213] width 130 height 57
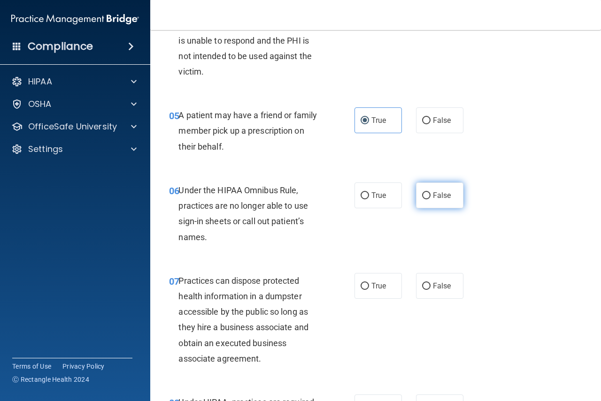
click at [299, 201] on label "False" at bounding box center [439, 196] width 47 height 26
click at [299, 199] on input "False" at bounding box center [426, 195] width 8 height 7
radio input "true"
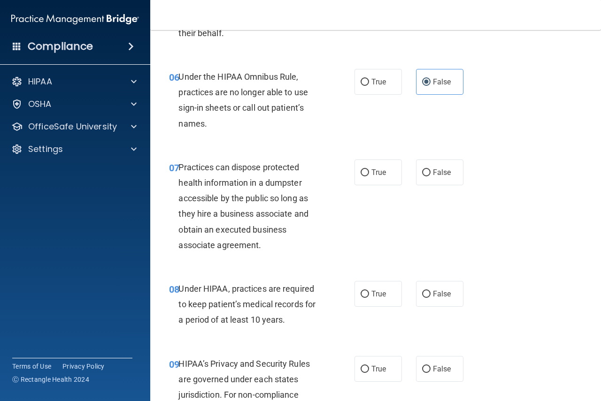
scroll to position [563, 0]
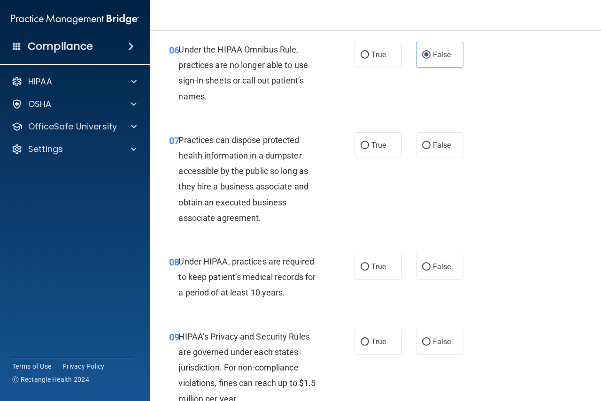
click at [269, 189] on span "Practices can dispose protected health information in a dumpster accessible by …" at bounding box center [243, 179] width 130 height 88
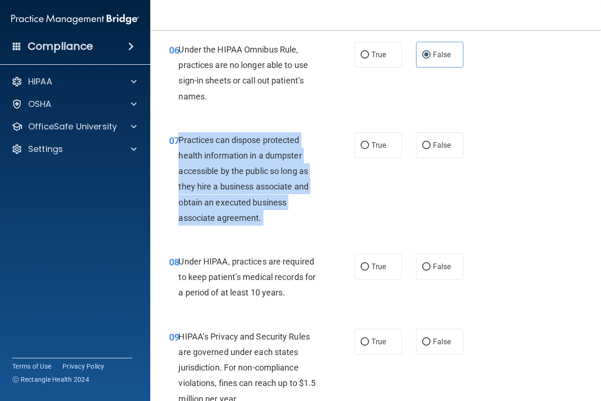
click at [269, 189] on span "Practices can dispose protected health information in a dumpster accessible by …" at bounding box center [243, 179] width 130 height 88
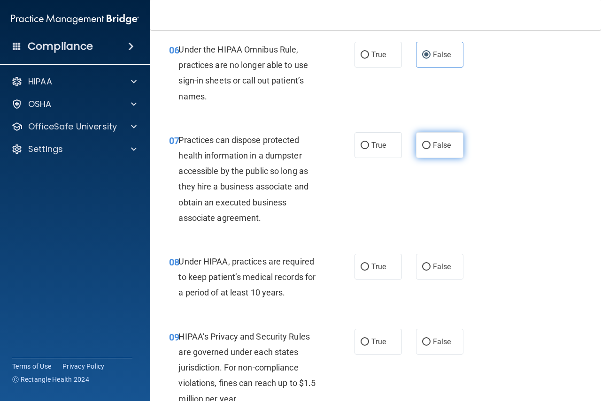
click at [299, 135] on label "False" at bounding box center [439, 145] width 47 height 26
click at [299, 142] on input "False" at bounding box center [426, 145] width 8 height 7
radio input "true"
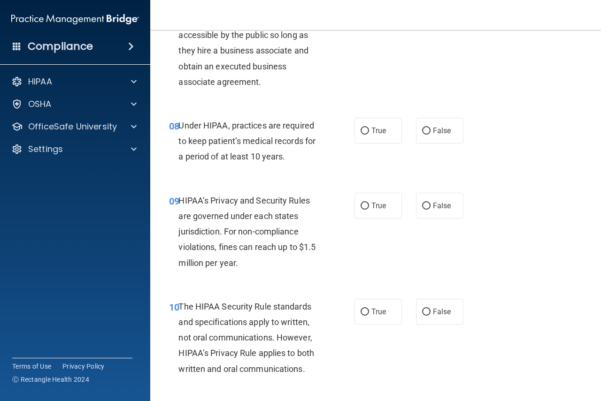
scroll to position [704, 0]
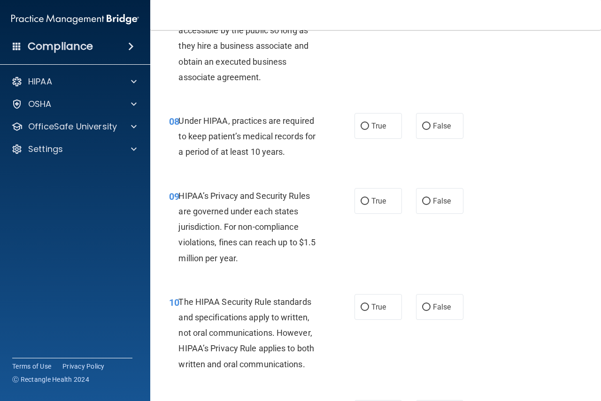
click at [273, 139] on span "Under HIPAA, practices are required to keep patient’s medical records for a per…" at bounding box center [246, 136] width 137 height 41
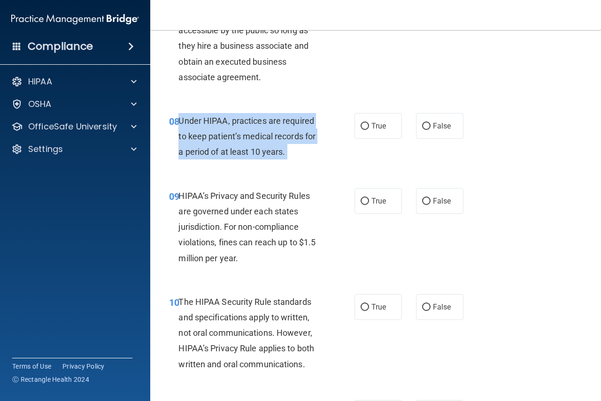
click at [273, 139] on span "Under HIPAA, practices are required to keep patient’s medical records for a per…" at bounding box center [246, 136] width 137 height 41
